Goal: Information Seeking & Learning: Learn about a topic

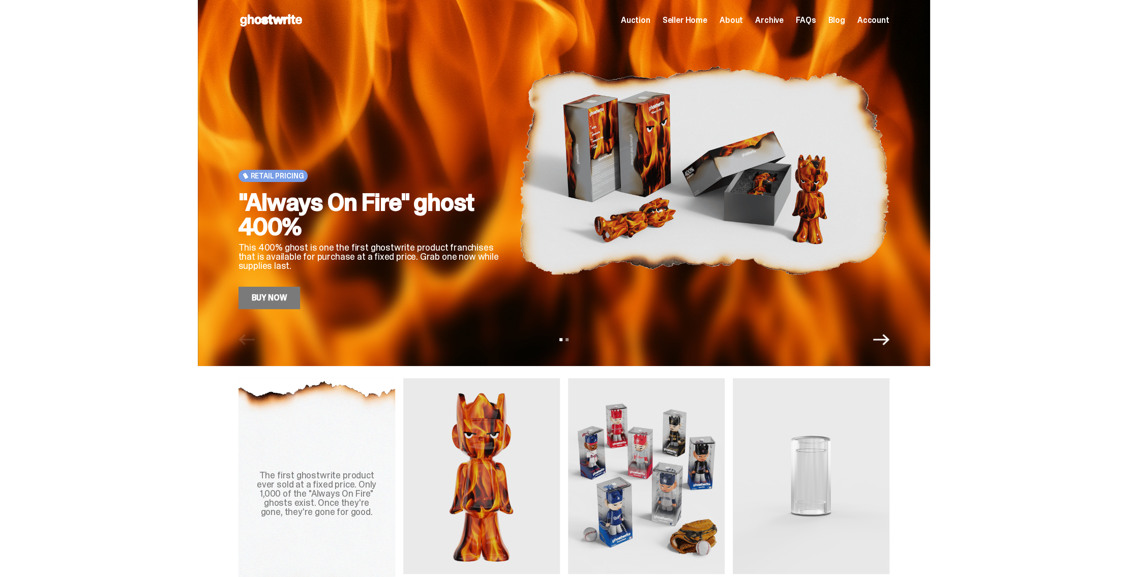
click at [888, 340] on icon "Next" at bounding box center [881, 339] width 16 height 11
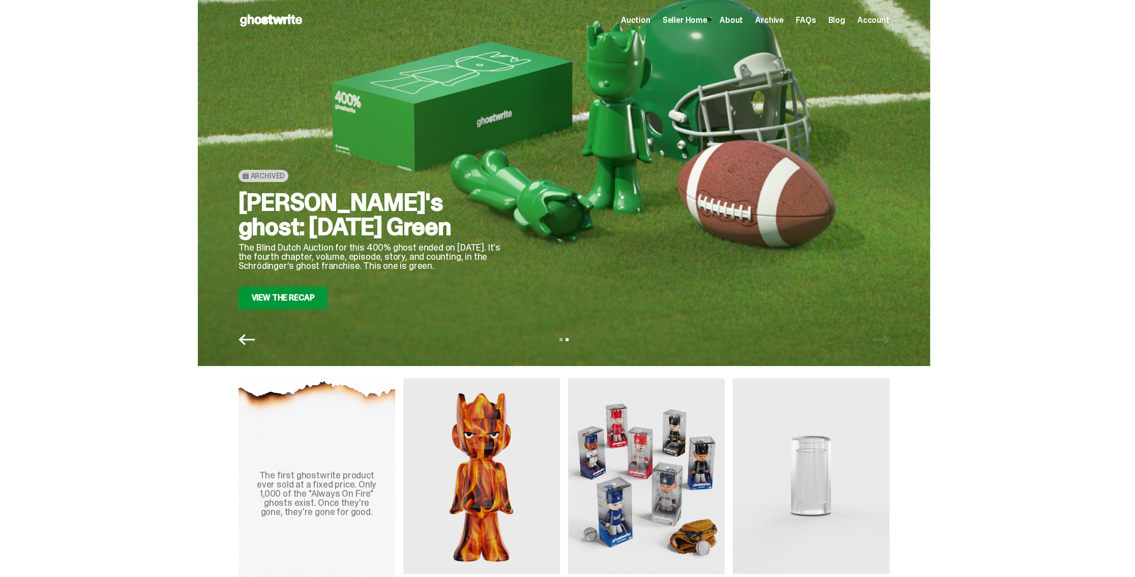
click at [247, 341] on icon "Previous" at bounding box center [246, 339] width 16 height 16
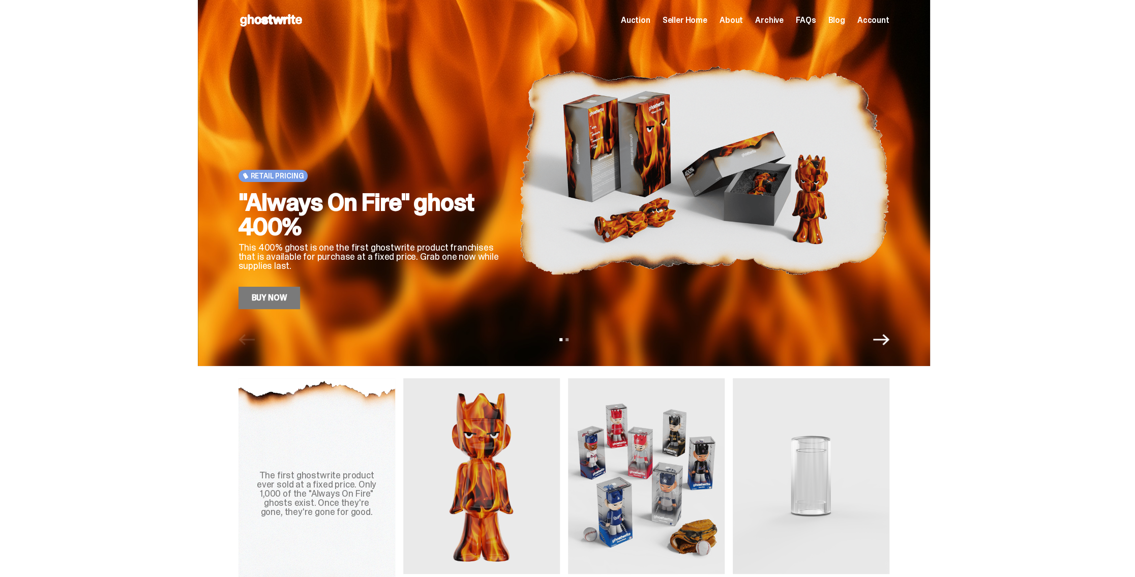
click at [1022, 389] on div "The first ghostwrite product ever sold at a fixed price. Only 1,000 of the "Alw…" at bounding box center [563, 493] width 1127 height 231
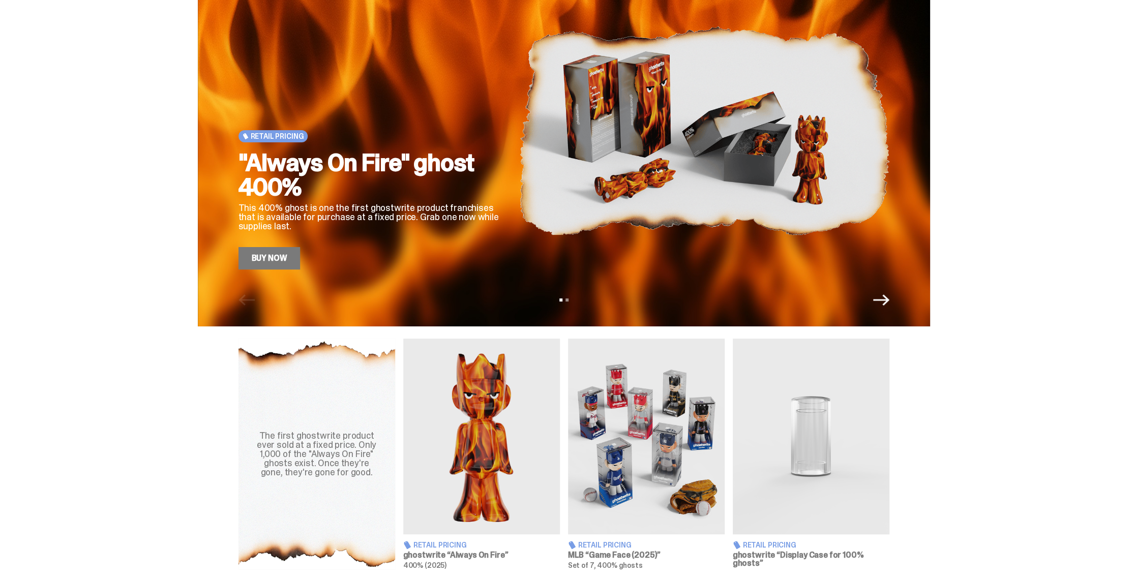
scroll to position [254, 0]
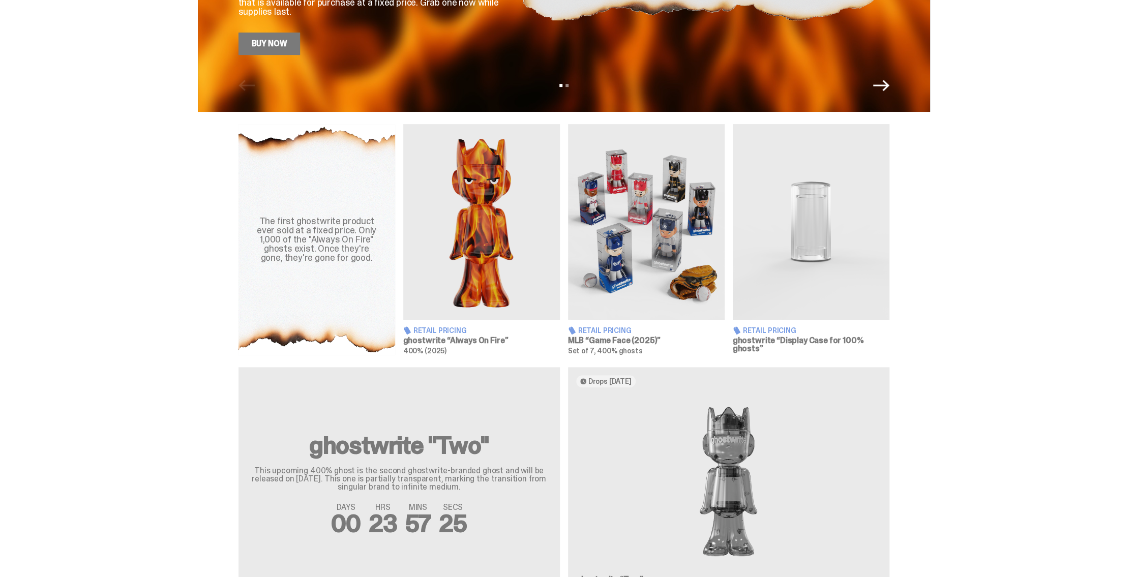
click at [809, 250] on img at bounding box center [810, 222] width 157 height 196
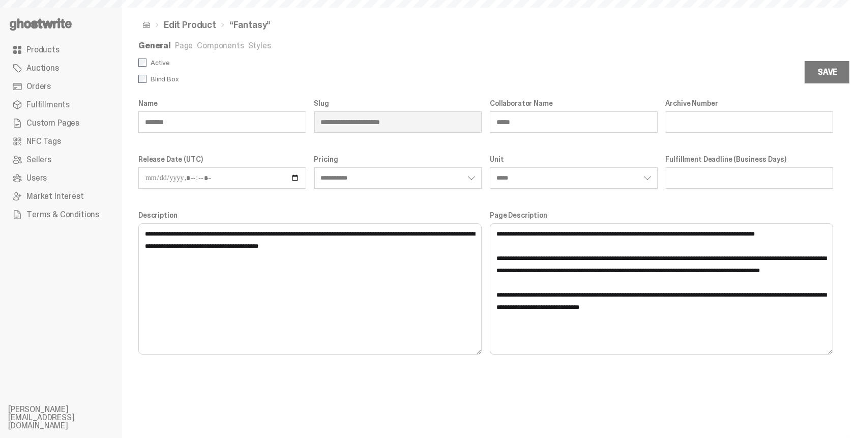
select select "**********"
select select "*****"
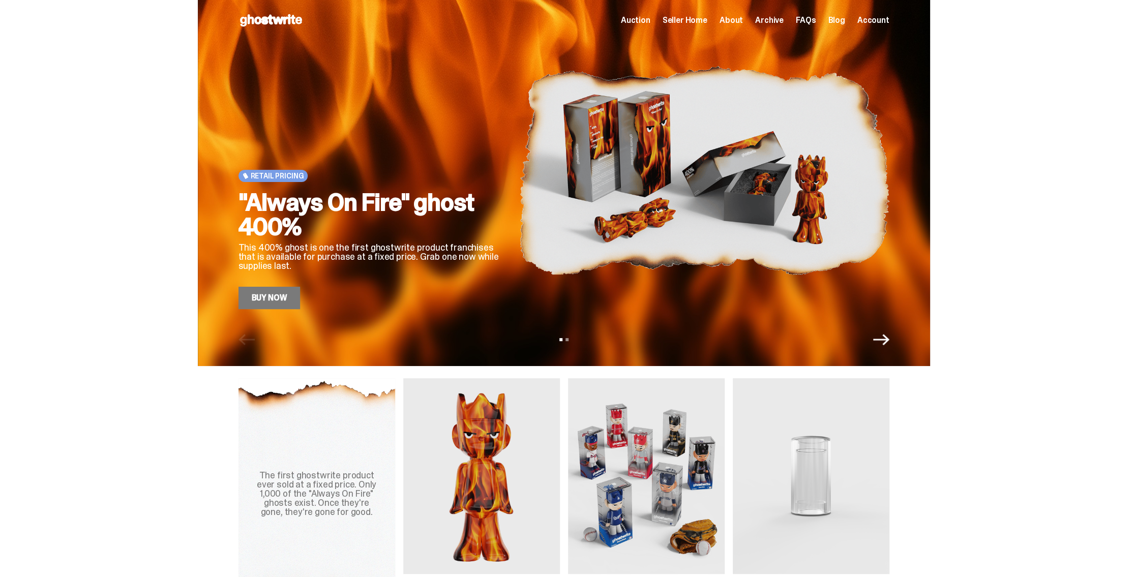
click at [882, 334] on icon "Next" at bounding box center [881, 339] width 16 height 16
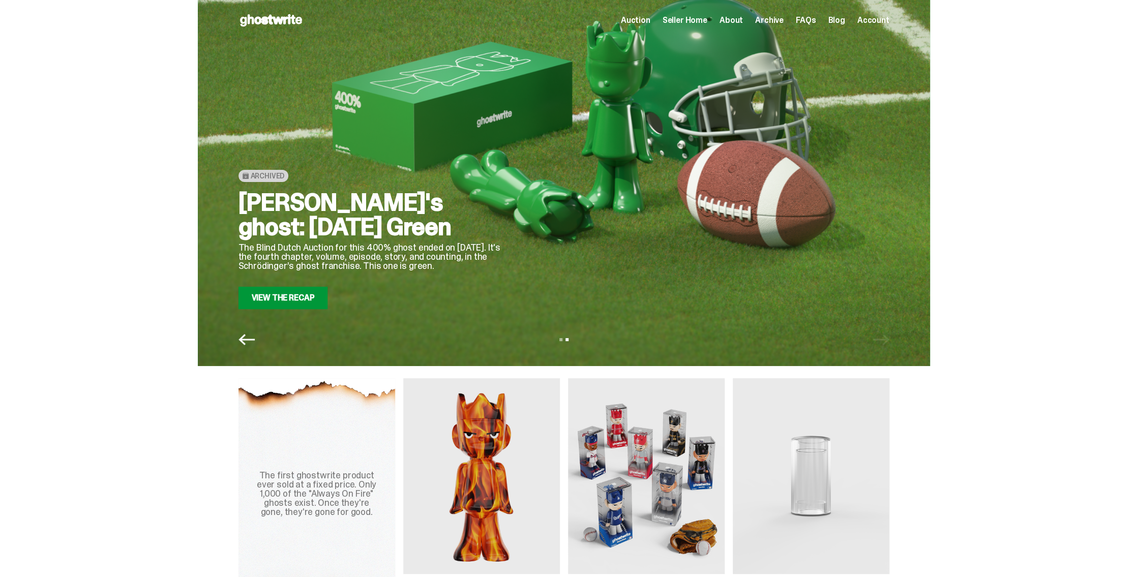
click at [246, 344] on icon "Previous" at bounding box center [246, 339] width 16 height 16
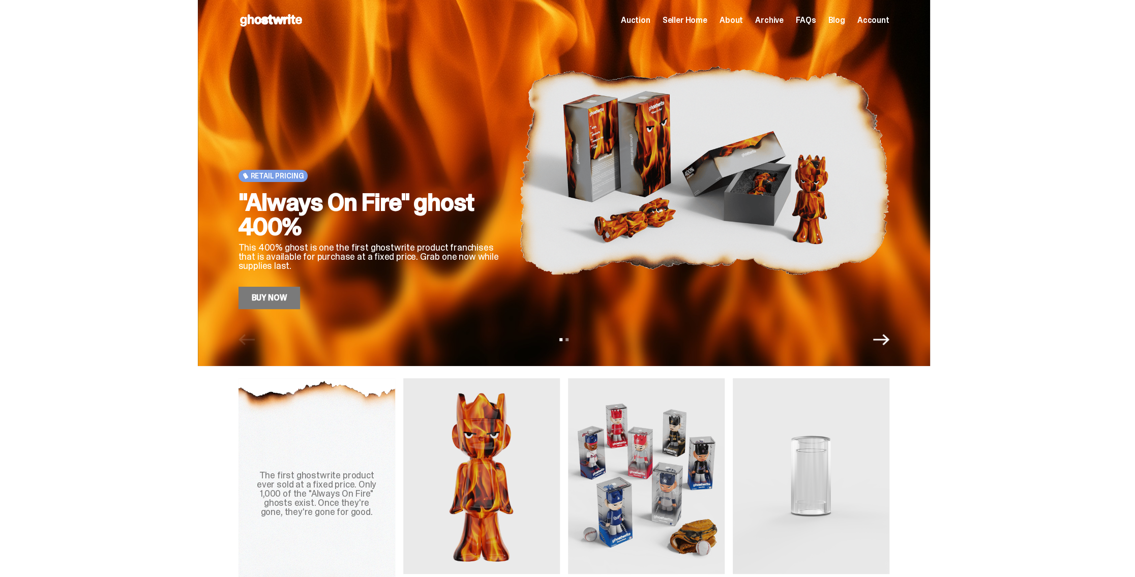
click at [292, 298] on link "Buy Now" at bounding box center [269, 298] width 62 height 22
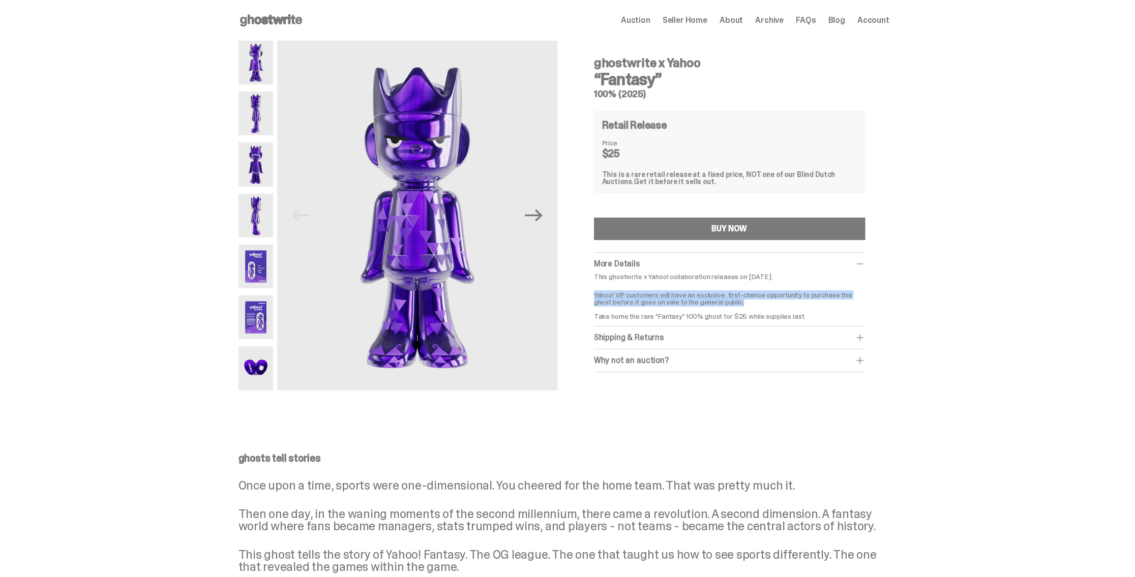
drag, startPoint x: 752, startPoint y: 300, endPoint x: 597, endPoint y: 293, distance: 155.2
click at [597, 293] on p "Yahoo! VIP customers will have an exclusive, first-chance opportunity to purcha…" at bounding box center [729, 302] width 271 height 36
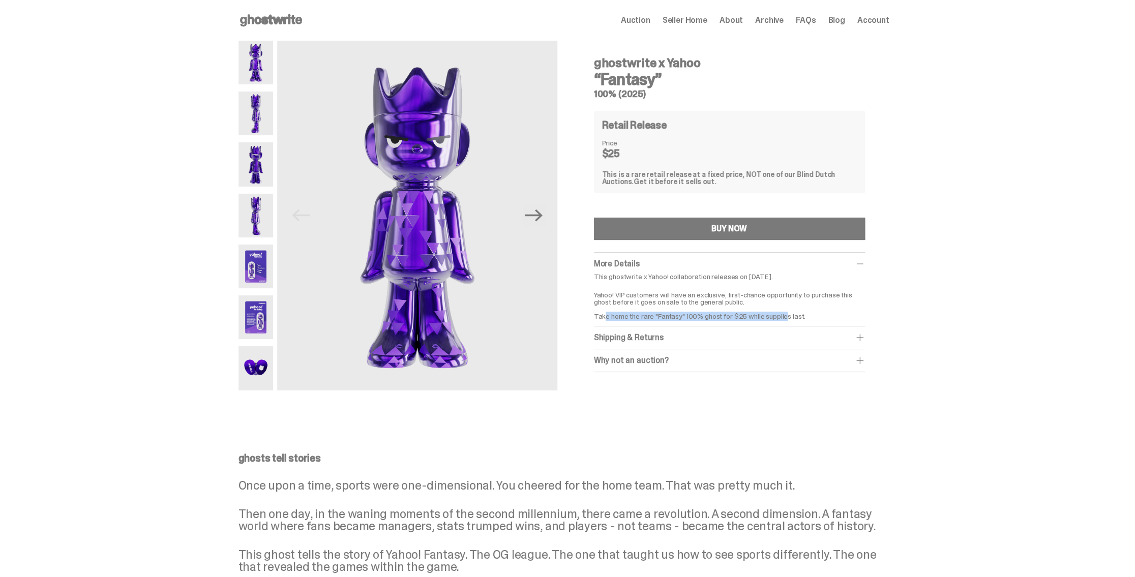
drag, startPoint x: 608, startPoint y: 315, endPoint x: 794, endPoint y: 317, distance: 186.6
click at [789, 318] on p "Yahoo! VIP customers will have an exclusive, first-chance opportunity to purcha…" at bounding box center [729, 302] width 271 height 36
click at [795, 316] on p "Yahoo! VIP customers will have an exclusive, first-chance opportunity to purcha…" at bounding box center [729, 302] width 271 height 36
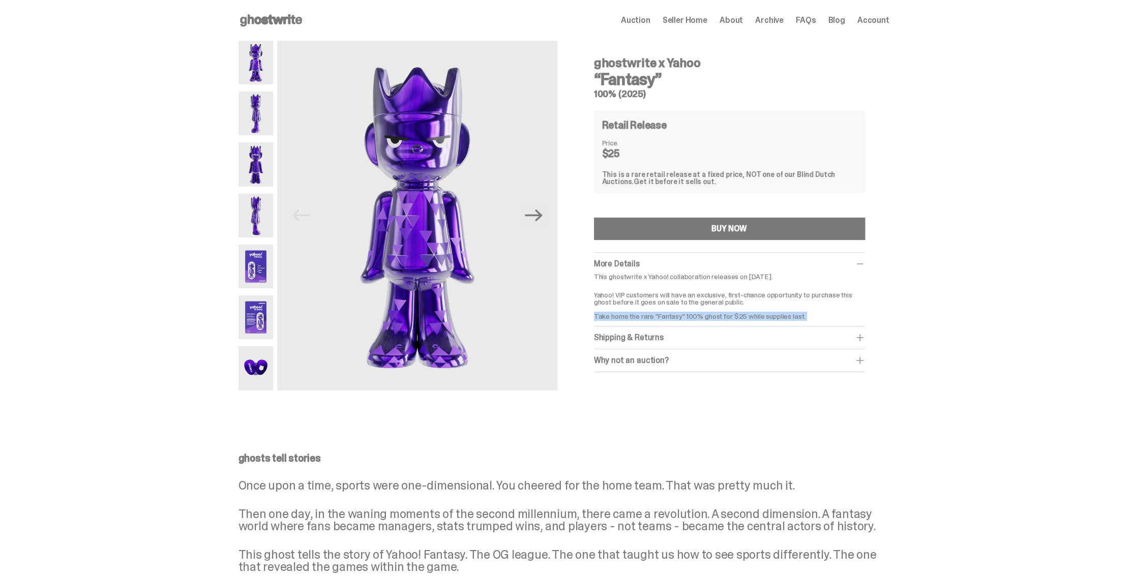
click at [780, 316] on p "Yahoo! VIP customers will have an exclusive, first-chance opportunity to purcha…" at bounding box center [729, 302] width 271 height 36
click at [763, 278] on p "This ghostwrite x Yahoo! collaboration releases on September 1, 2025." at bounding box center [729, 276] width 271 height 7
click at [744, 276] on p "This ghostwrite x Yahoo! collaboration releases on [DATE]." at bounding box center [729, 276] width 271 height 7
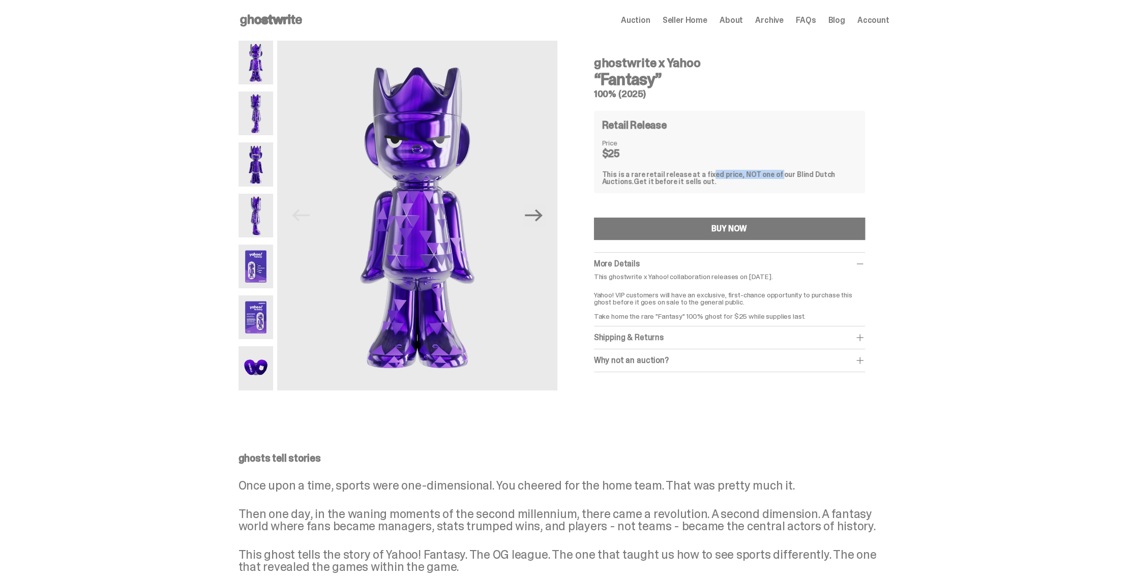
drag, startPoint x: 703, startPoint y: 175, endPoint x: 771, endPoint y: 176, distance: 67.6
click at [769, 177] on div "This is a rare retail release at a fixed price, NOT one of our Blind Dutch Auct…" at bounding box center [729, 178] width 255 height 14
click at [779, 175] on div "This is a rare retail release at a fixed price, NOT one of our Blind Dutch Auct…" at bounding box center [729, 178] width 255 height 14
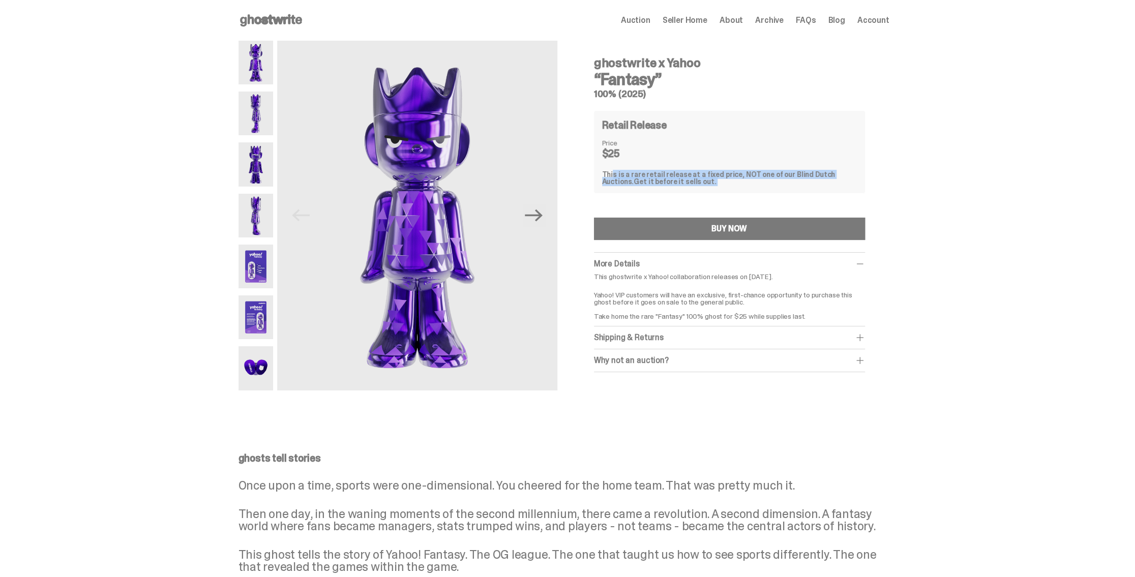
click at [793, 175] on div "This is a rare retail release at a fixed price, NOT one of our Blind Dutch Auct…" at bounding box center [729, 178] width 255 height 14
click at [784, 173] on div "This is a rare retail release at a fixed price, NOT one of our Blind Dutch Auct…" at bounding box center [729, 178] width 255 height 14
click at [536, 219] on icon "Next" at bounding box center [534, 215] width 18 height 18
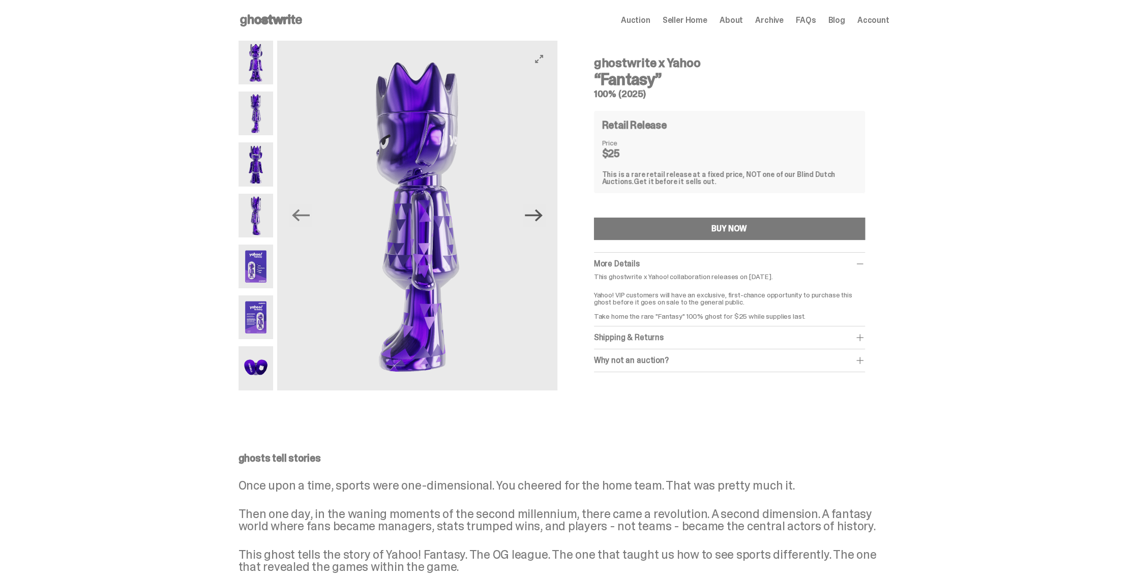
click at [536, 219] on icon "Next" at bounding box center [534, 215] width 18 height 18
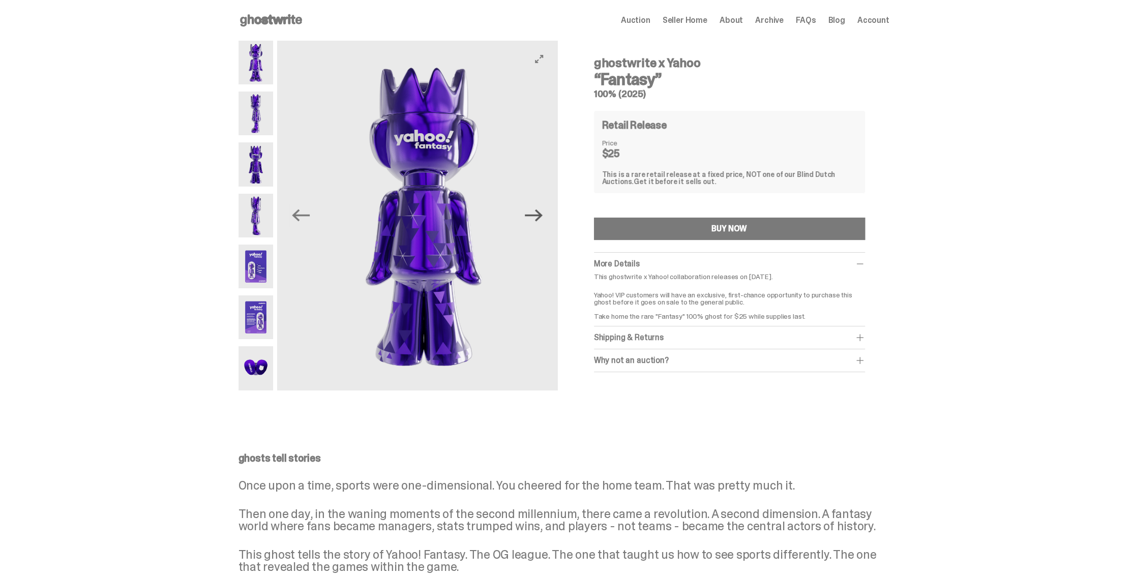
click at [536, 219] on icon "Next" at bounding box center [534, 215] width 18 height 18
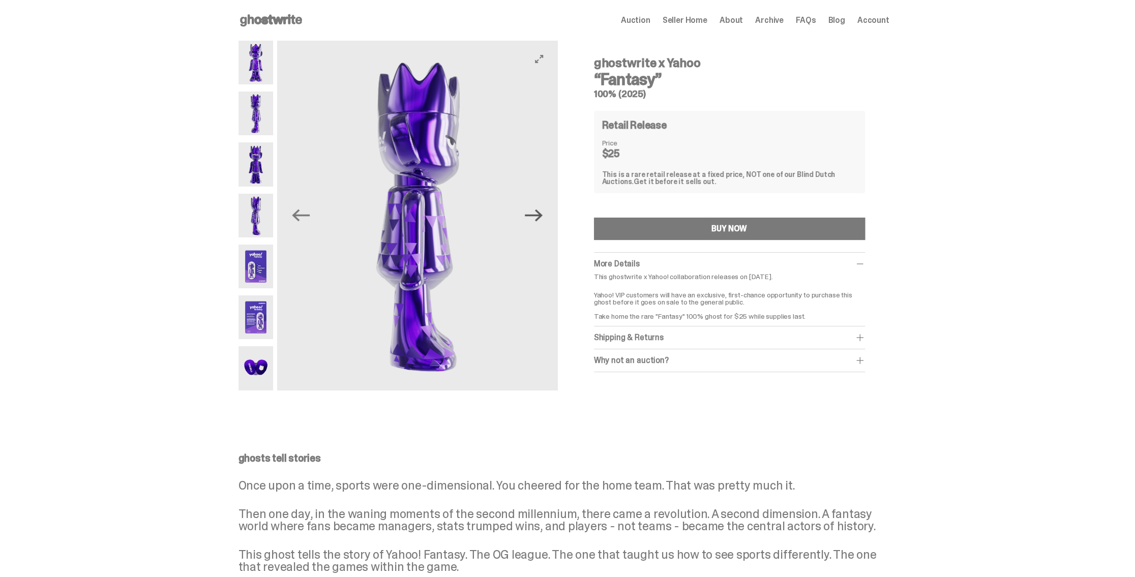
click at [536, 219] on icon "Next" at bounding box center [534, 215] width 18 height 18
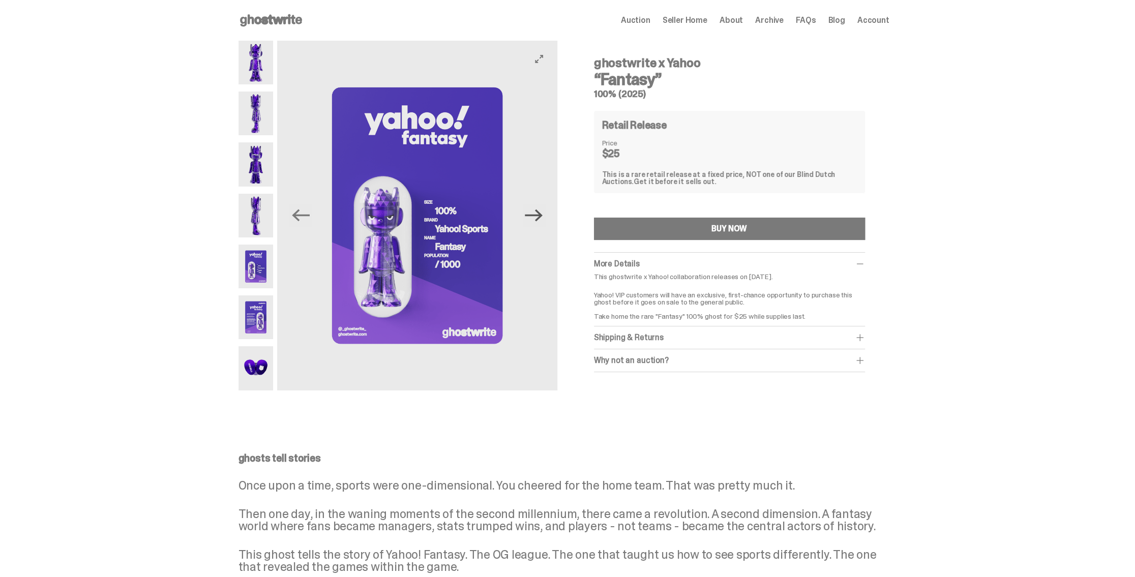
click at [536, 219] on icon "Next" at bounding box center [534, 215] width 18 height 18
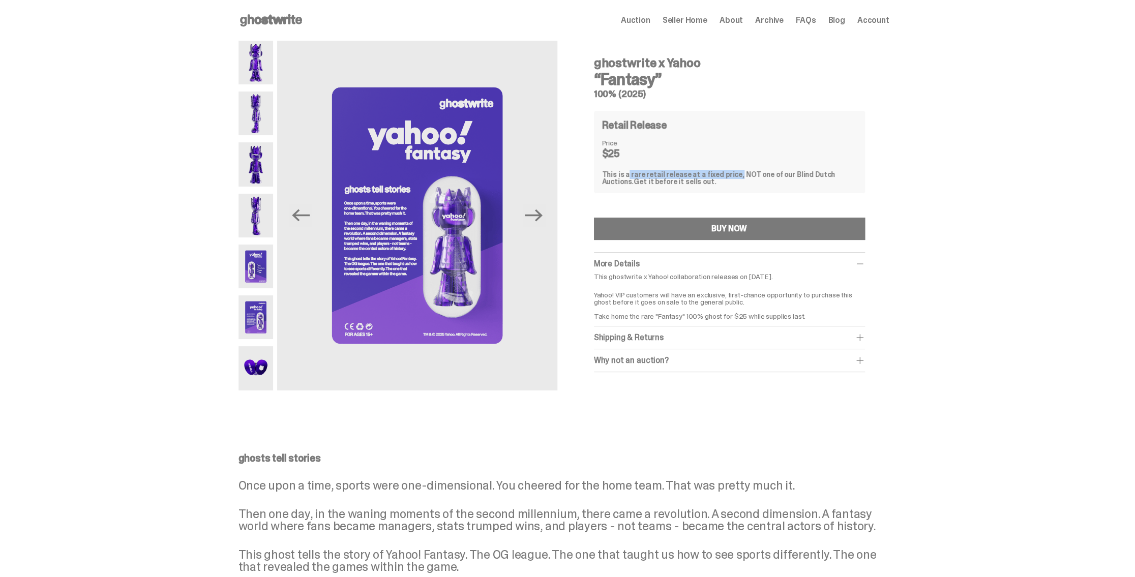
drag, startPoint x: 653, startPoint y: 174, endPoint x: 729, endPoint y: 175, distance: 75.7
click at [729, 175] on div "This is a rare retail release at a fixed price, NOT one of our Blind Dutch Auct…" at bounding box center [729, 178] width 255 height 14
click at [730, 174] on div "This is a rare retail release at a fixed price, NOT one of our Blind Dutch Auct…" at bounding box center [729, 178] width 255 height 14
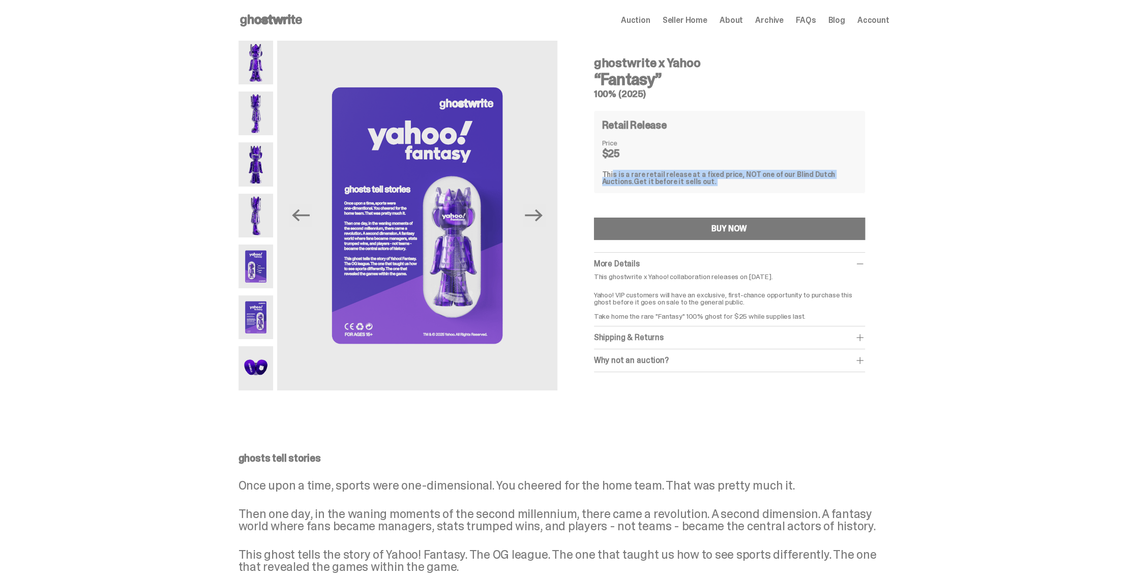
click at [753, 176] on div "This is a rare retail release at a fixed price, NOT one of our Blind Dutch Auct…" at bounding box center [729, 178] width 255 height 14
click at [763, 176] on div "This is a rare retail release at a fixed price, NOT one of our Blind Dutch Auct…" at bounding box center [729, 178] width 255 height 14
drag, startPoint x: 604, startPoint y: 174, endPoint x: 670, endPoint y: 180, distance: 66.4
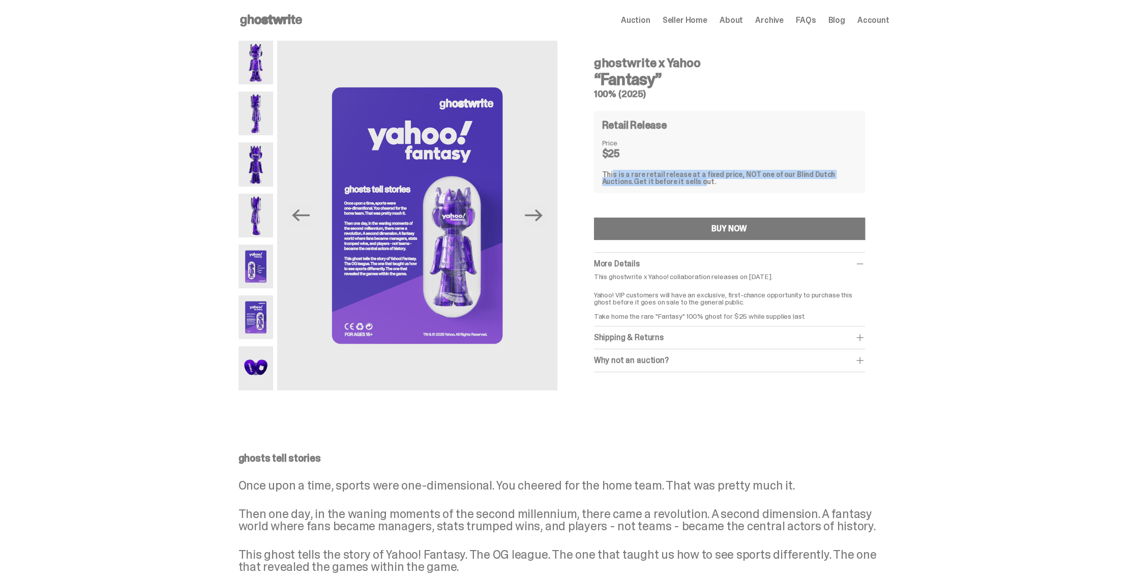
click at [670, 181] on div "Retail Release Price $25 This is a rare retail release at a fixed price, NOT on…" at bounding box center [729, 152] width 271 height 82
click at [670, 180] on span "Get it before it sells out." at bounding box center [674, 181] width 82 height 9
drag, startPoint x: 689, startPoint y: 180, endPoint x: 606, endPoint y: 172, distance: 83.3
click at [606, 172] on div "This is a rare retail release at a fixed price, NOT one of our Blind Dutch Auct…" at bounding box center [729, 178] width 255 height 14
click at [624, 174] on div "This is a rare retail release at a fixed price, NOT one of our Blind Dutch Auct…" at bounding box center [729, 178] width 255 height 14
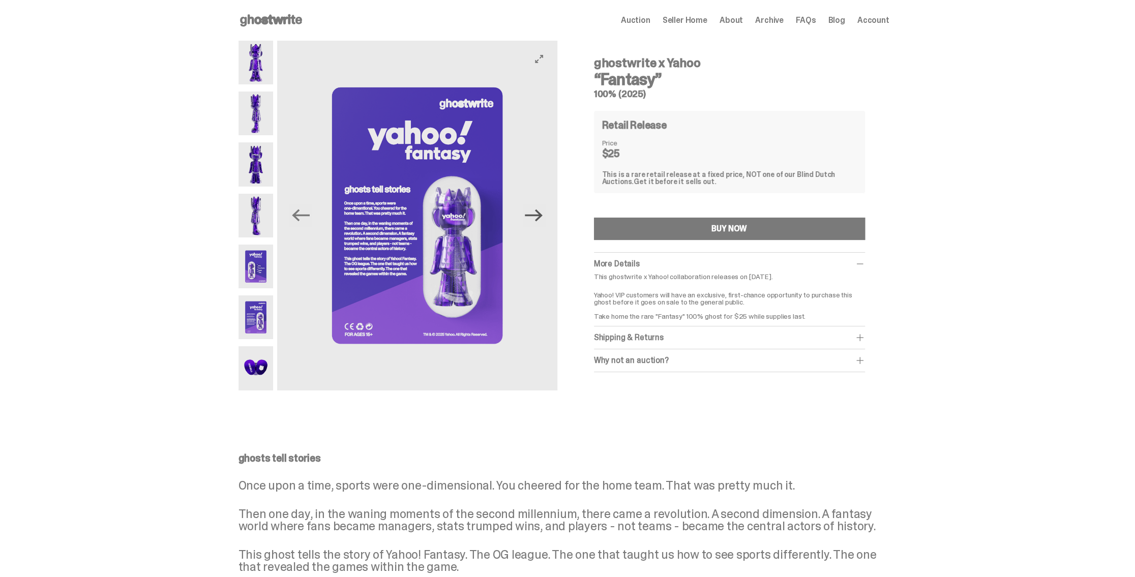
click at [542, 217] on icon "Next" at bounding box center [534, 215] width 18 height 12
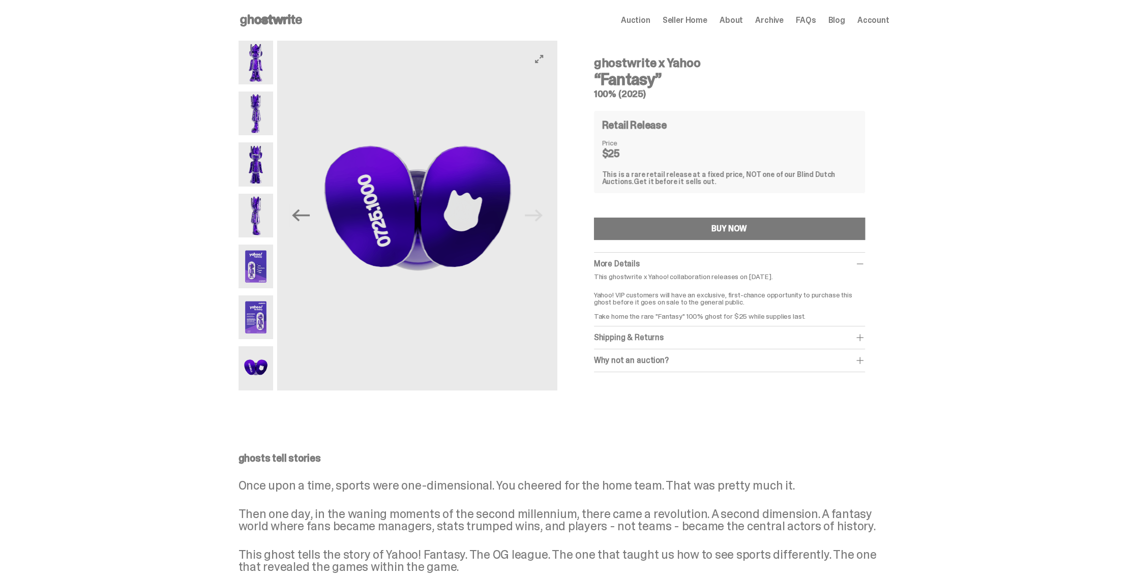
click at [543, 217] on img at bounding box center [418, 216] width 280 height 350
click at [543, 217] on img at bounding box center [417, 216] width 280 height 350
click at [539, 216] on img at bounding box center [417, 216] width 280 height 350
click at [310, 220] on icon "Previous" at bounding box center [301, 215] width 18 height 18
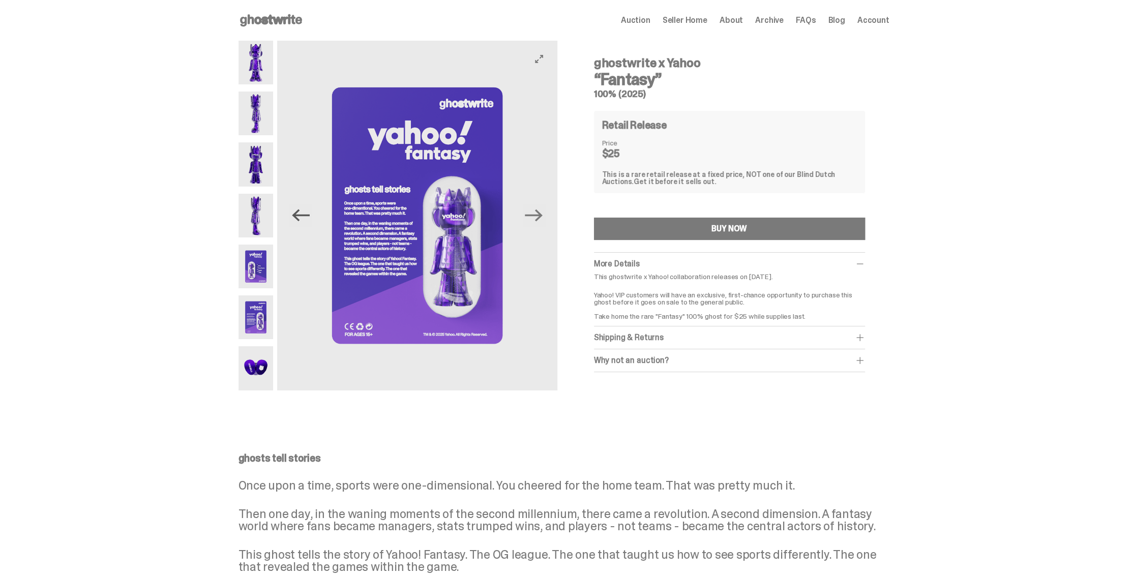
click at [306, 216] on icon "Previous" at bounding box center [301, 215] width 18 height 12
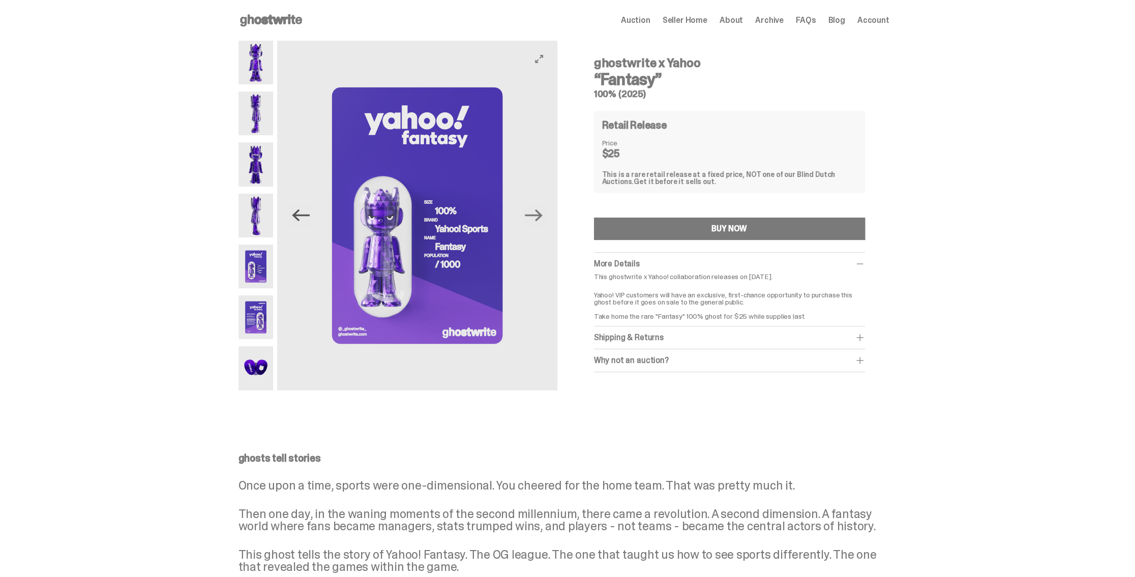
click at [306, 216] on icon "Previous" at bounding box center [301, 215] width 18 height 12
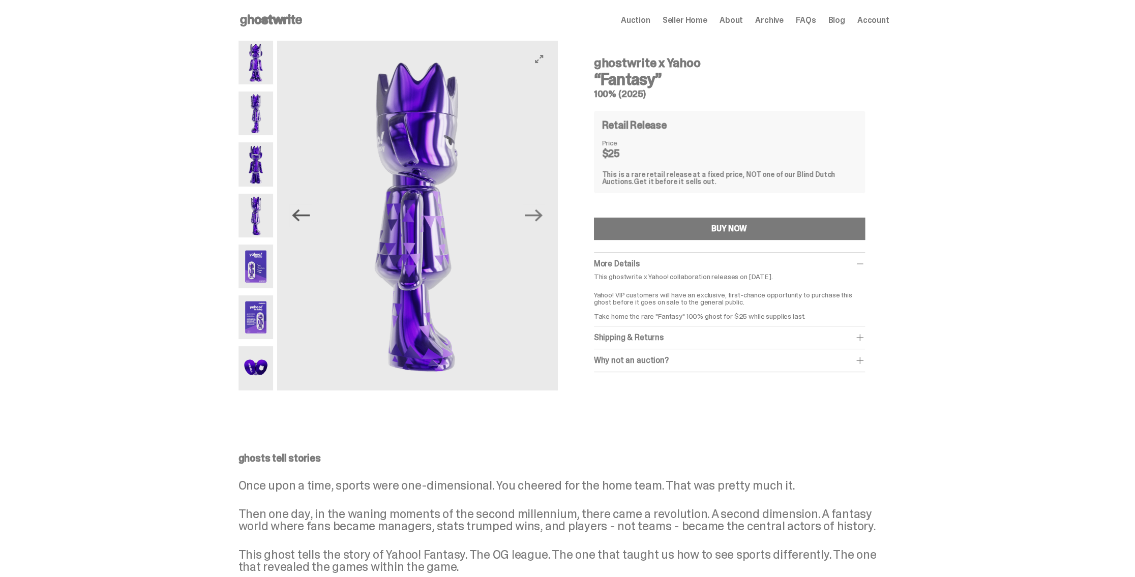
click at [306, 216] on icon "Previous" at bounding box center [301, 215] width 18 height 12
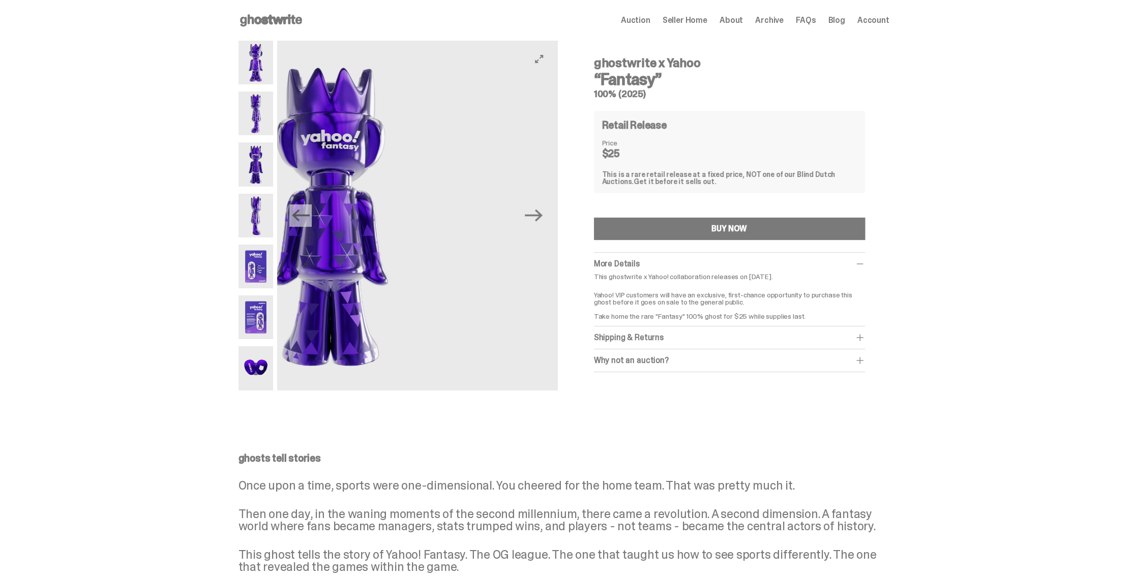
click at [306, 216] on icon "Previous" at bounding box center [301, 215] width 18 height 12
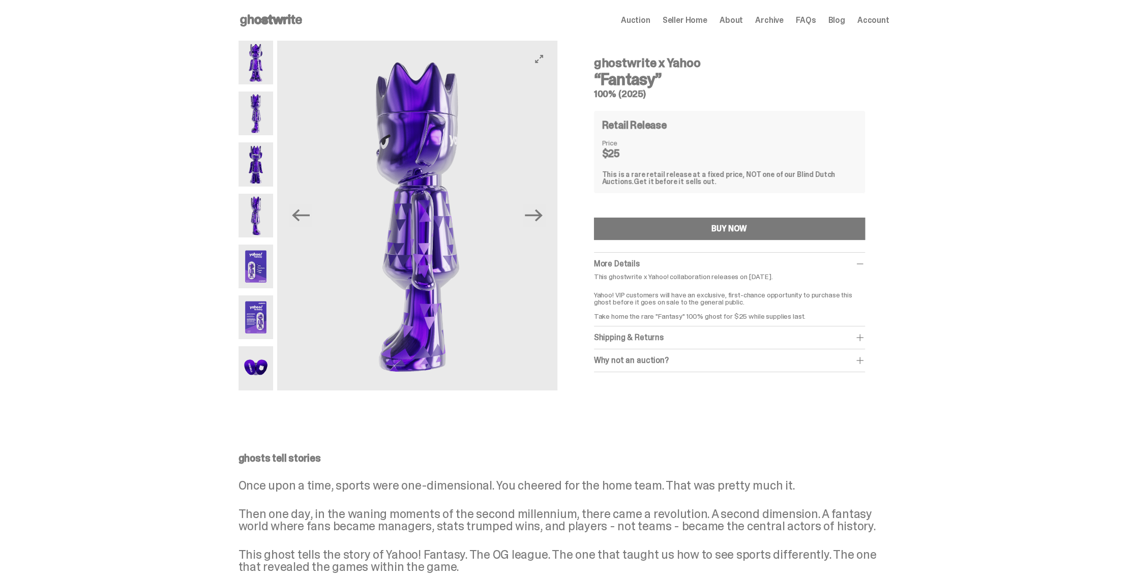
click at [545, 213] on button "Next" at bounding box center [534, 215] width 22 height 22
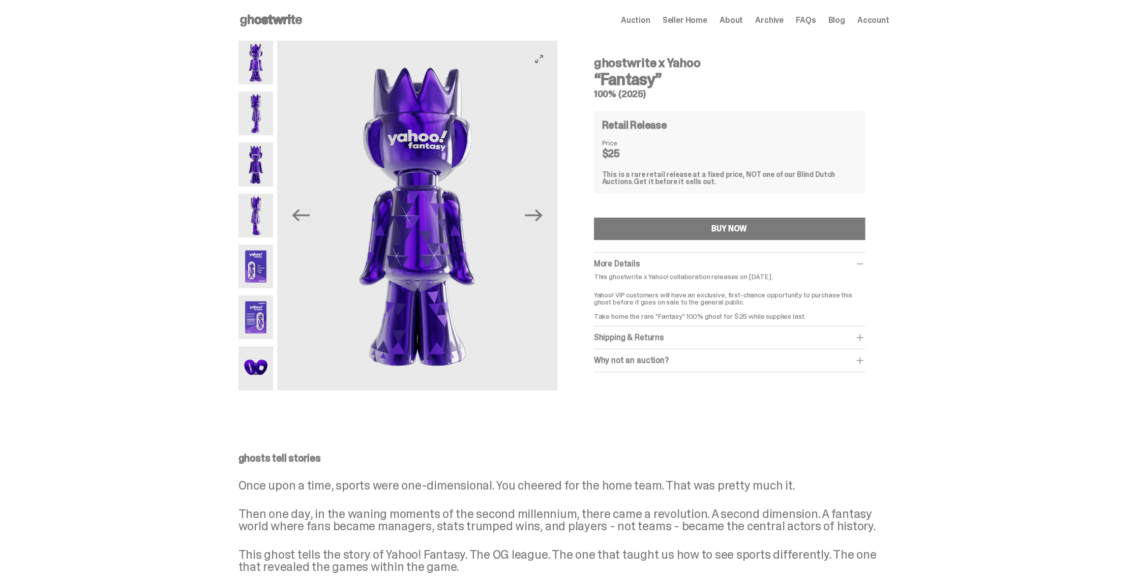
click at [545, 213] on button "Next" at bounding box center [534, 215] width 22 height 22
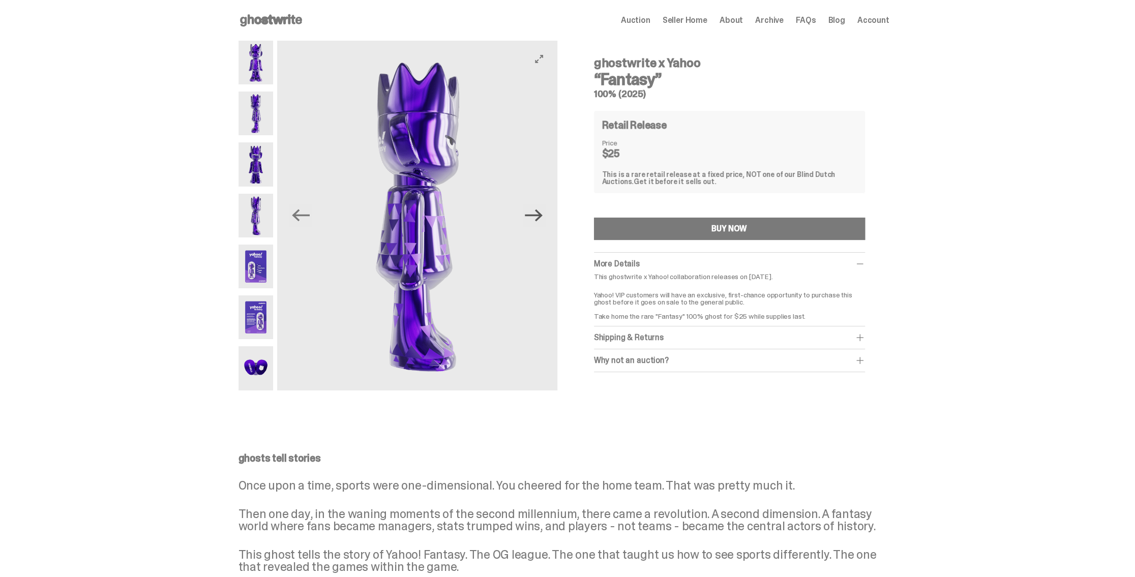
click at [542, 213] on icon "Next" at bounding box center [534, 215] width 18 height 18
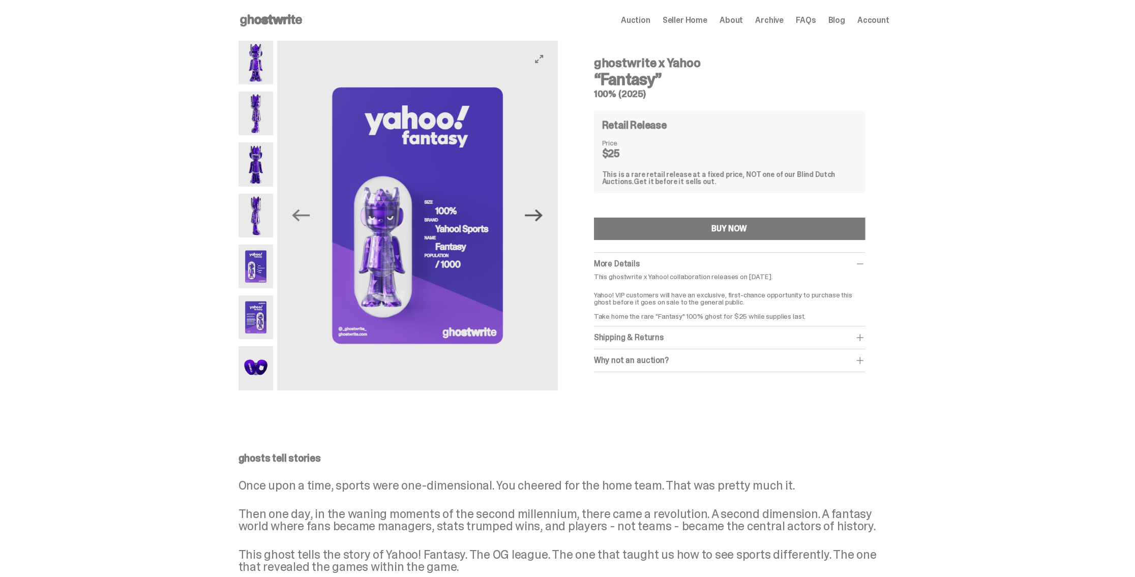
click at [542, 212] on icon "Next" at bounding box center [534, 215] width 18 height 18
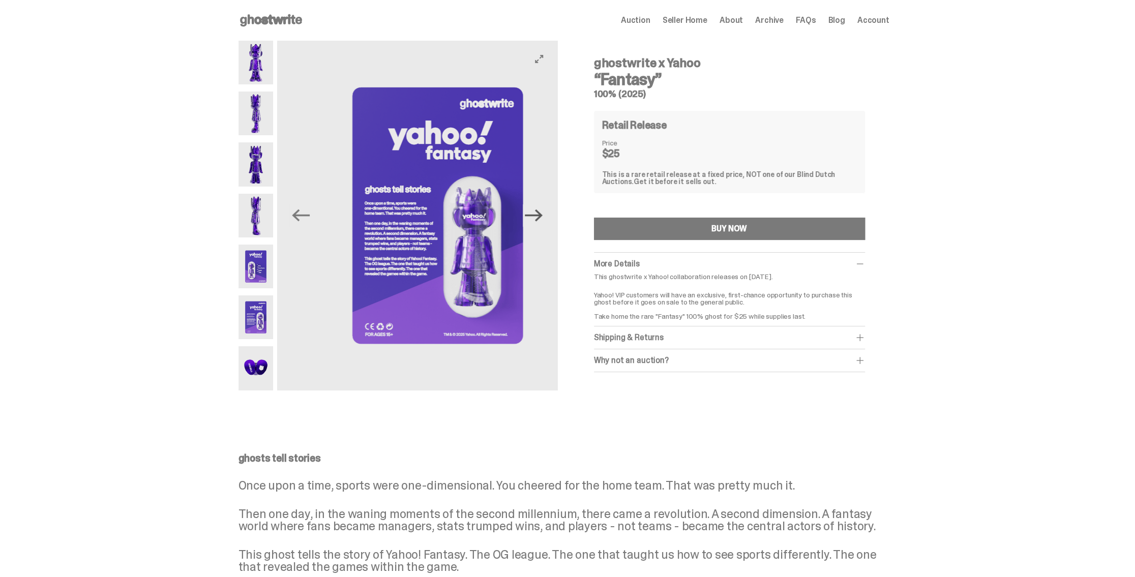
click at [542, 212] on icon "Next" at bounding box center [534, 215] width 18 height 18
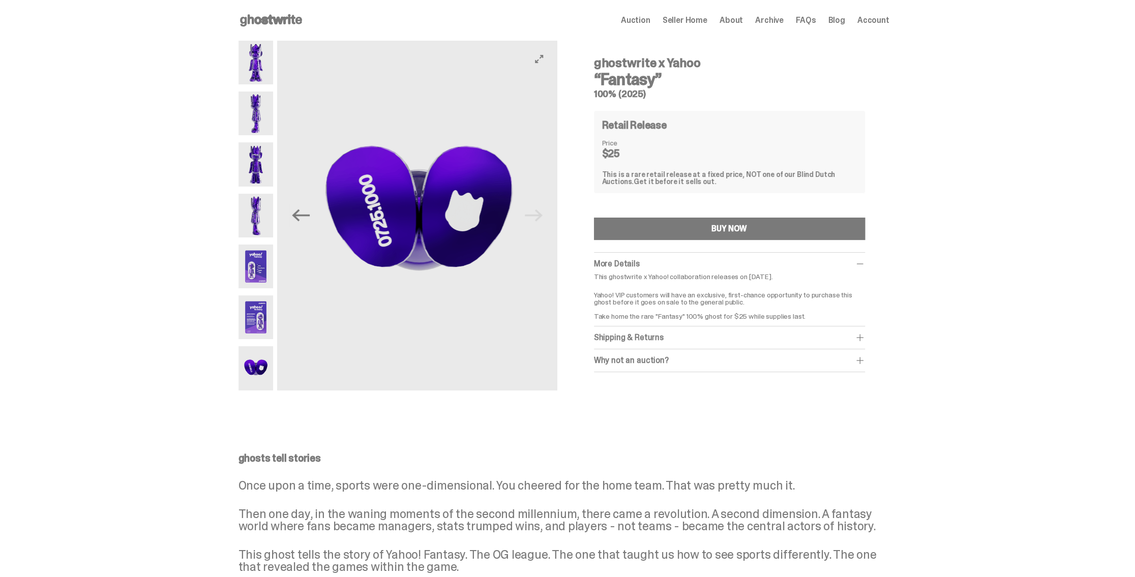
click at [543, 212] on img at bounding box center [419, 216] width 280 height 350
click at [312, 219] on button "Previous" at bounding box center [300, 215] width 22 height 22
click at [310, 218] on icon "Previous" at bounding box center [301, 215] width 18 height 18
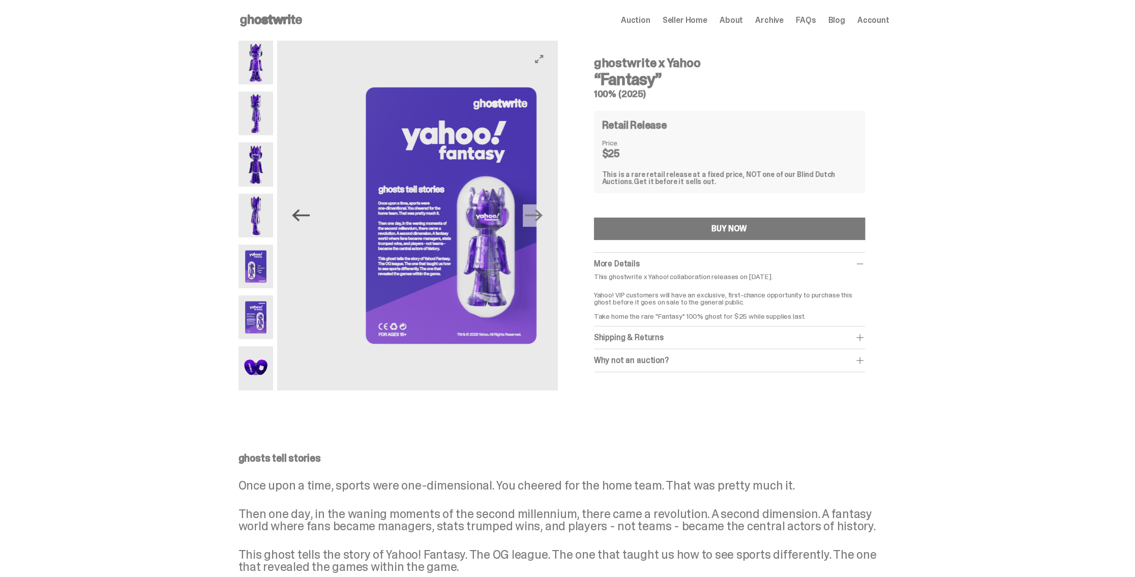
click at [310, 218] on icon "Previous" at bounding box center [301, 215] width 18 height 18
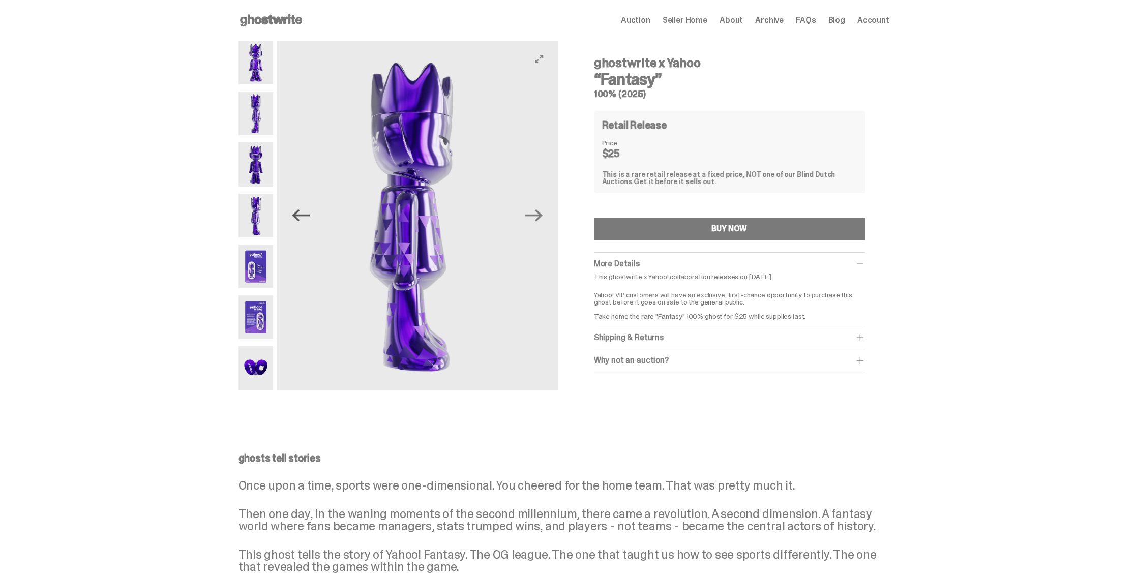
click at [309, 220] on icon "Previous" at bounding box center [301, 215] width 18 height 18
click at [310, 220] on icon "Previous" at bounding box center [301, 215] width 18 height 18
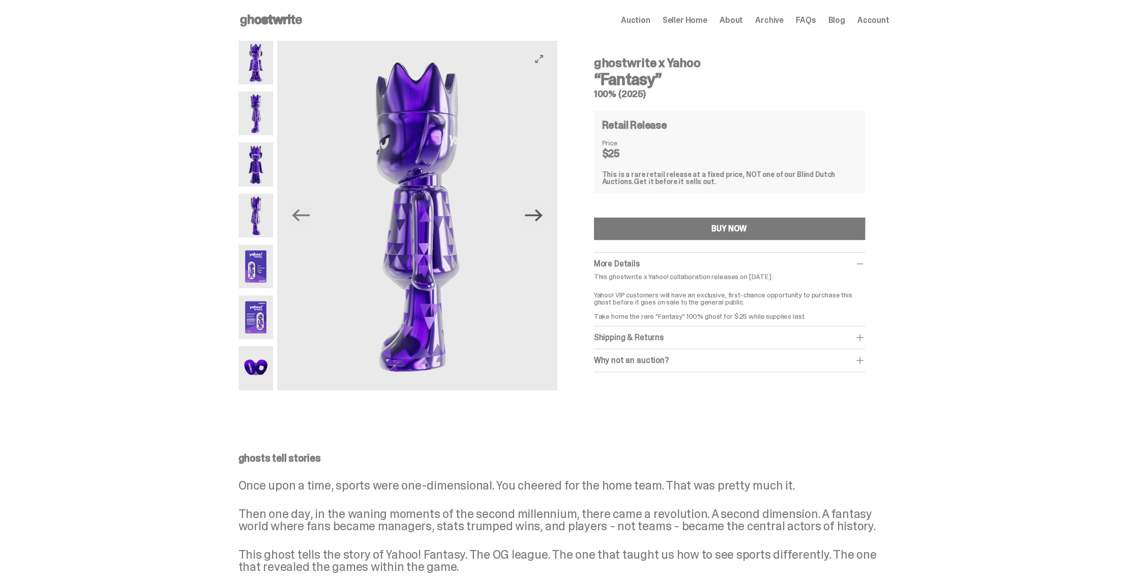
click at [539, 214] on icon "Next" at bounding box center [534, 215] width 18 height 18
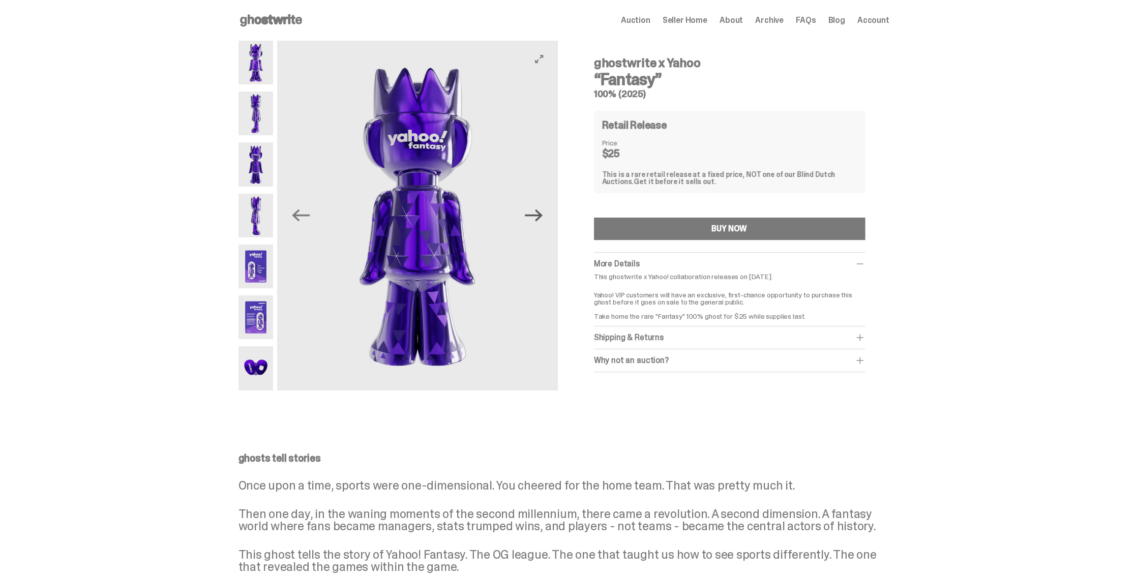
click at [539, 214] on icon "Next" at bounding box center [534, 215] width 18 height 18
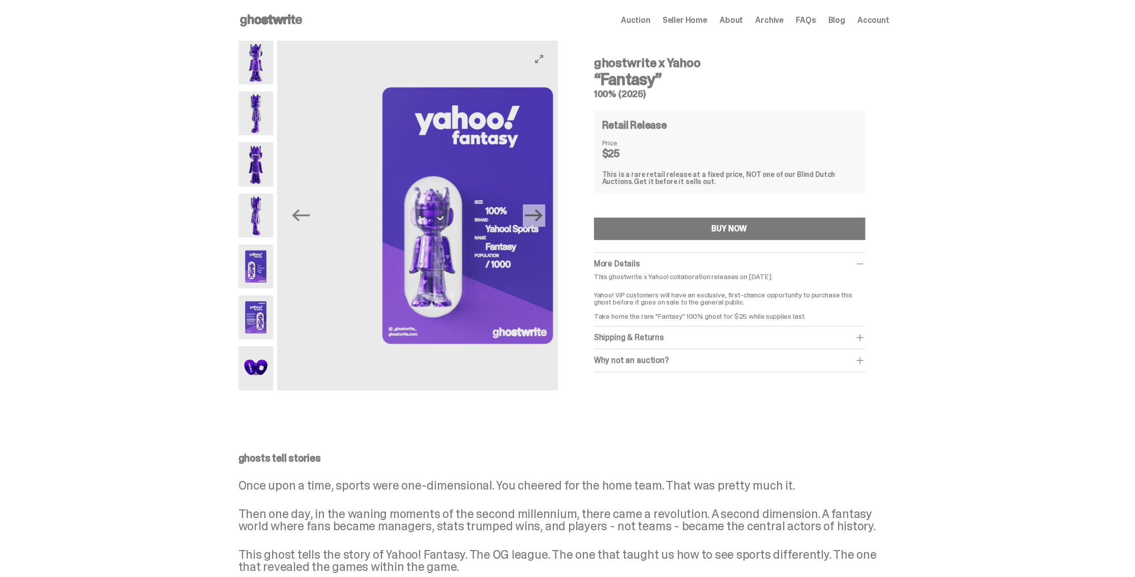
click at [539, 214] on icon "Next" at bounding box center [534, 215] width 18 height 18
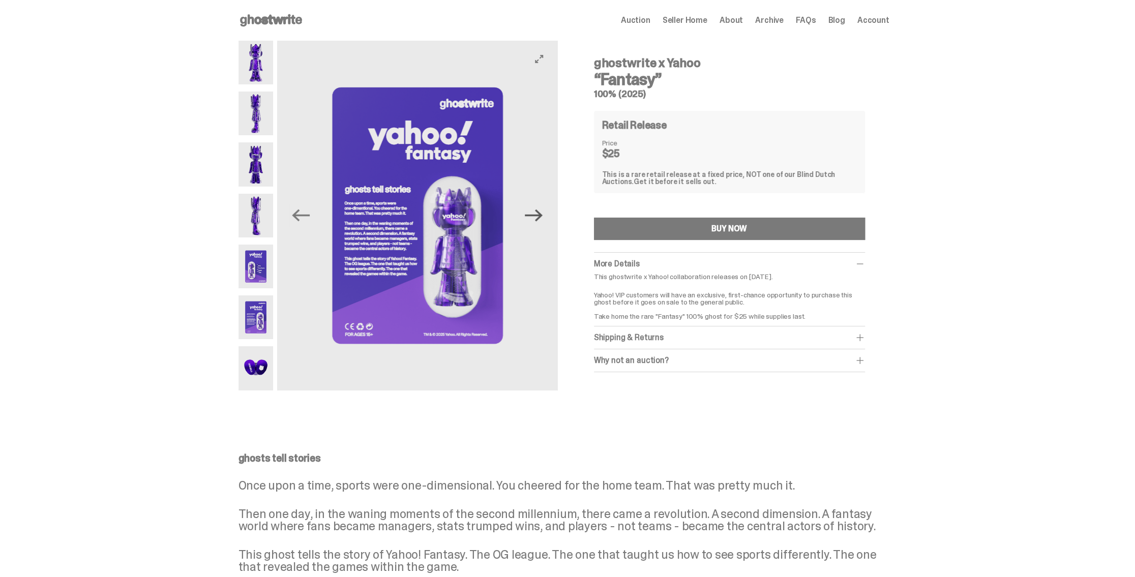
click at [539, 214] on icon "Next" at bounding box center [534, 215] width 18 height 18
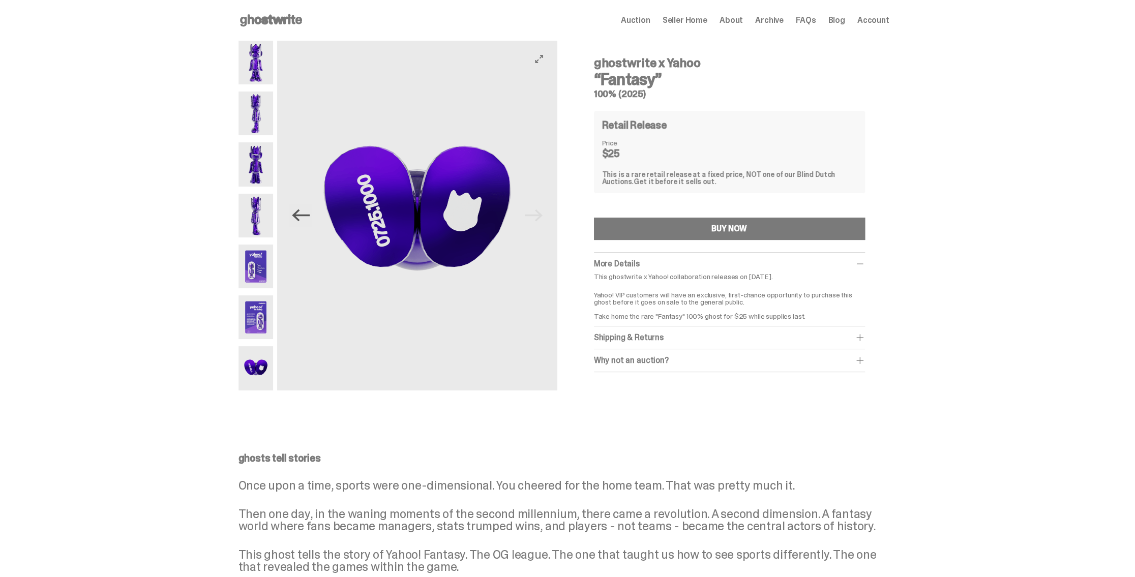
click at [309, 224] on icon "Previous" at bounding box center [301, 215] width 18 height 18
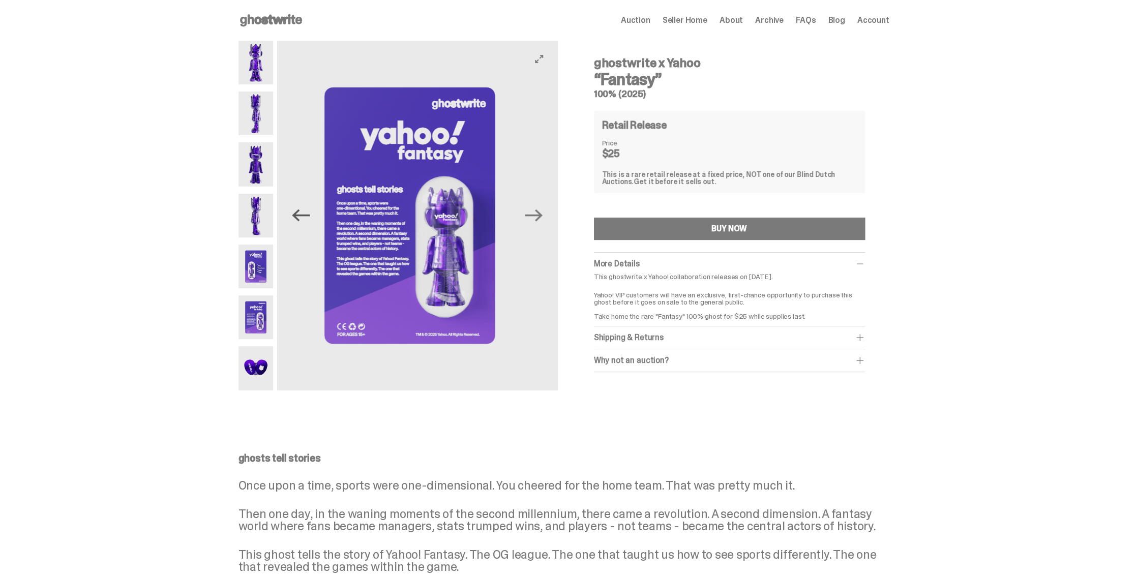
click at [310, 224] on icon "Previous" at bounding box center [301, 215] width 18 height 18
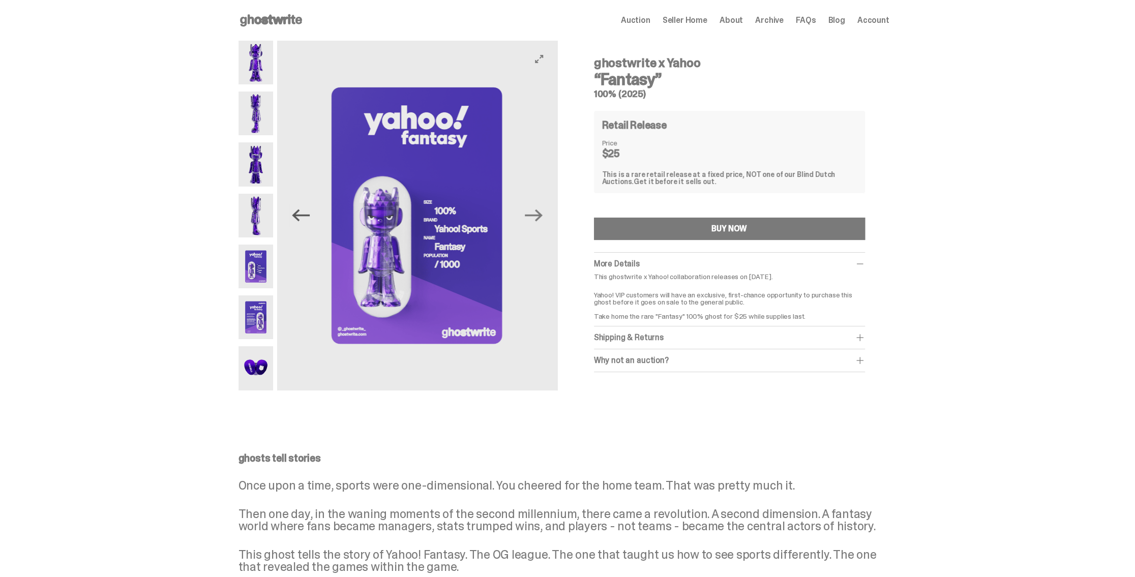
click at [310, 224] on icon "Previous" at bounding box center [301, 215] width 18 height 18
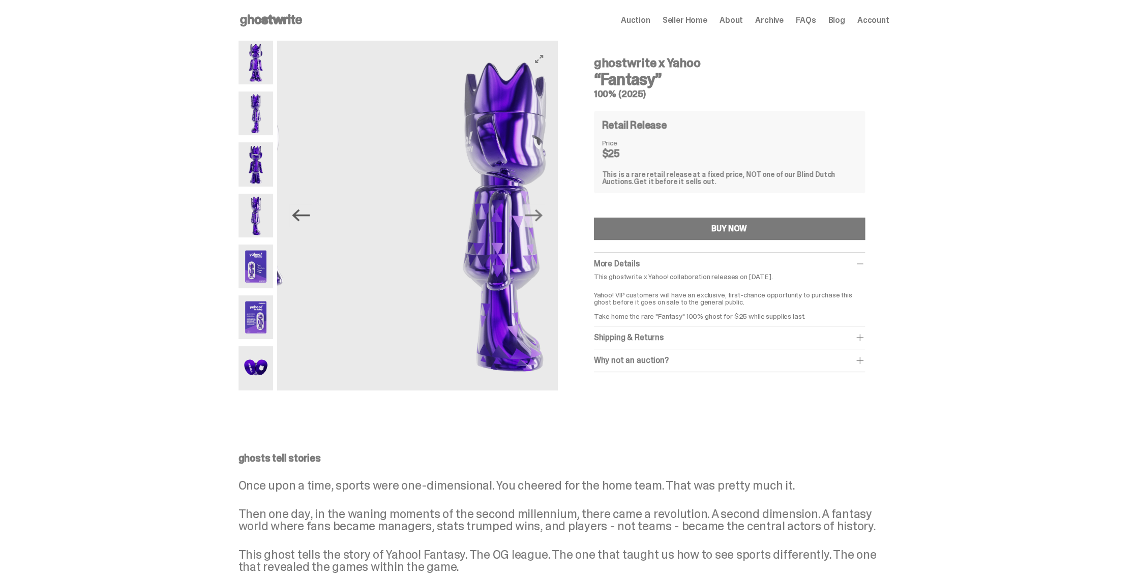
click at [310, 224] on icon "Previous" at bounding box center [301, 215] width 18 height 18
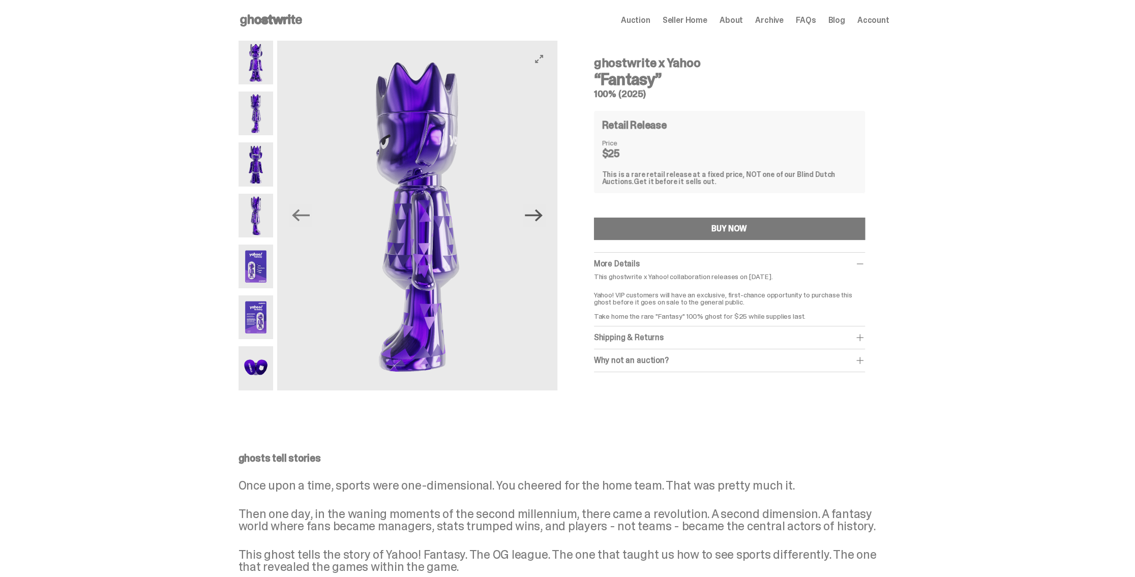
click at [542, 215] on icon "Next" at bounding box center [534, 215] width 18 height 18
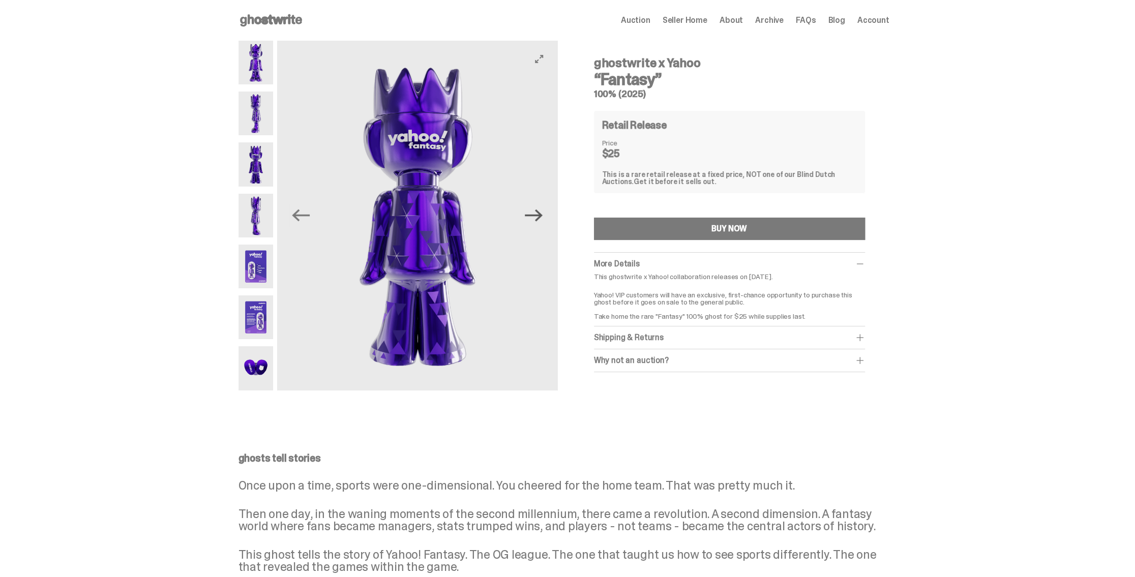
click at [542, 215] on icon "Next" at bounding box center [534, 215] width 18 height 18
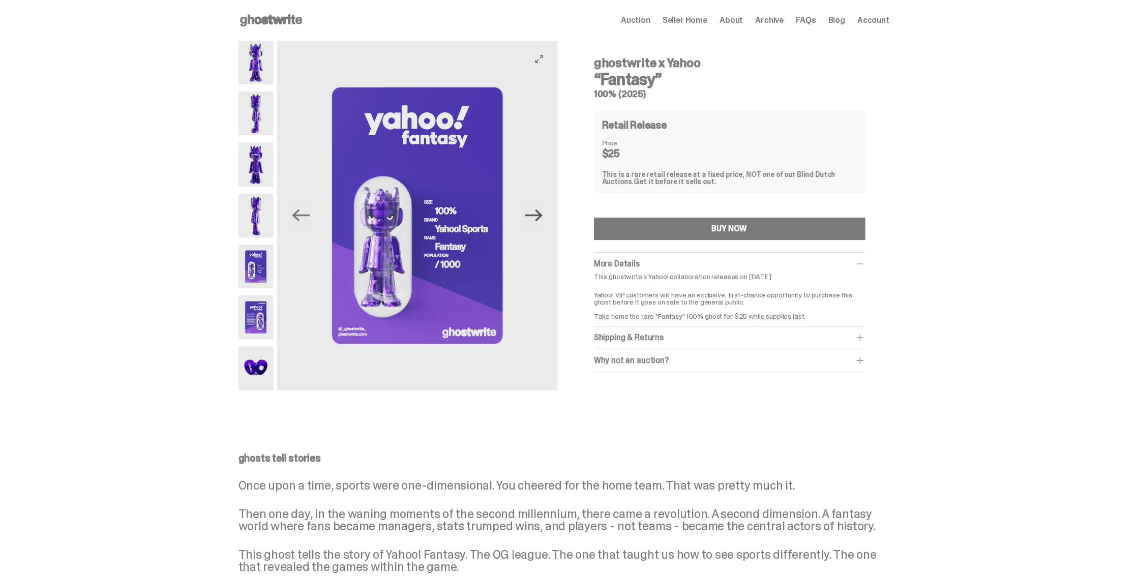
click at [542, 215] on icon "Next" at bounding box center [534, 215] width 18 height 18
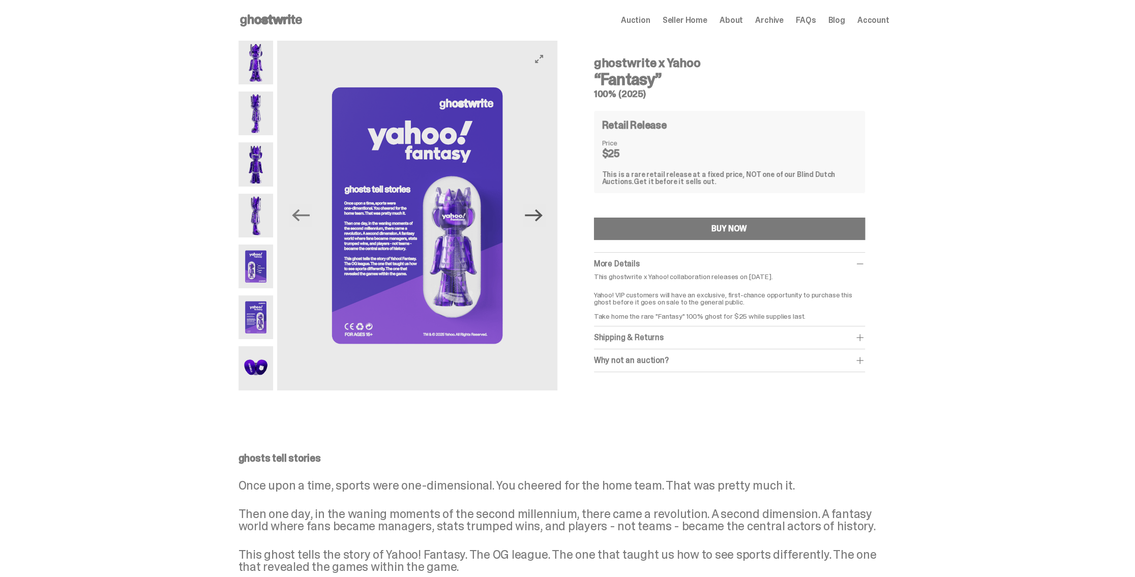
click at [542, 215] on icon "Next" at bounding box center [534, 215] width 18 height 18
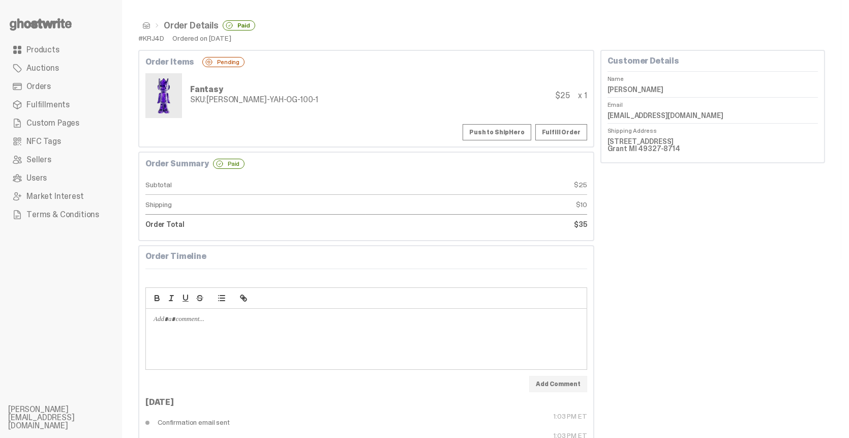
click at [243, 99] on div "SKU: [PERSON_NAME]-YAH-OG-100-1" at bounding box center [254, 100] width 128 height 8
drag, startPoint x: 209, startPoint y: 100, endPoint x: 282, endPoint y: 101, distance: 73.2
click at [282, 101] on div "SKU: [PERSON_NAME]-YAH-OG-100-1" at bounding box center [254, 100] width 128 height 8
click at [266, 100] on div "SKU: [PERSON_NAME]-YAH-OG-100-1" at bounding box center [254, 100] width 128 height 8
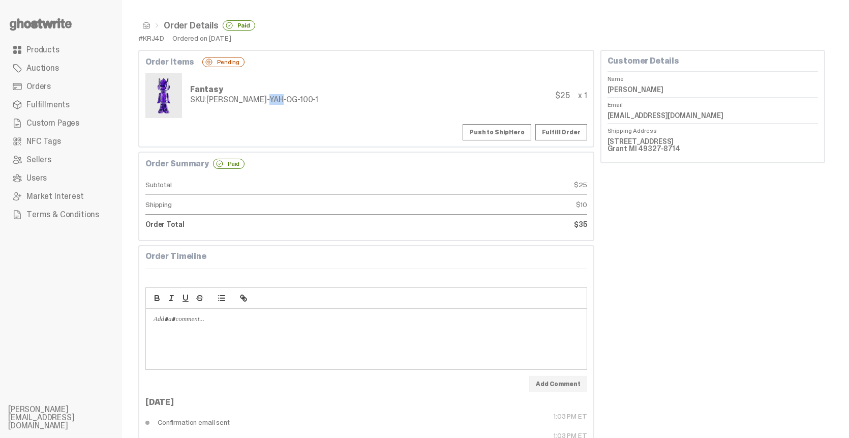
click at [266, 100] on div "SKU: [PERSON_NAME]-YAH-OG-100-1" at bounding box center [254, 100] width 128 height 8
click at [249, 100] on div "SKU: [PERSON_NAME]-YAH-OG-100-1" at bounding box center [254, 100] width 128 height 8
click at [234, 101] on div "SKU: [PERSON_NAME]-YAH-OG-100-1" at bounding box center [254, 100] width 128 height 8
drag, startPoint x: 233, startPoint y: 99, endPoint x: 288, endPoint y: 100, distance: 54.4
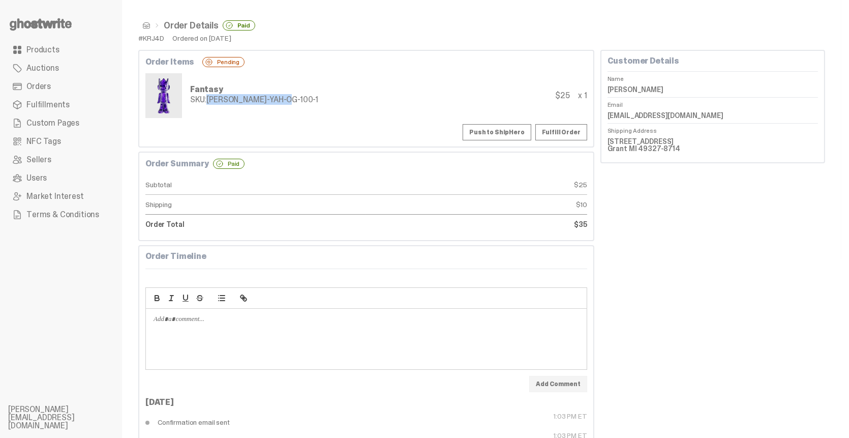
click at [288, 100] on div "Fantasy SKU: [PERSON_NAME]-YAH-OG-100-1 $25 x 1" at bounding box center [366, 95] width 442 height 45
click at [328, 101] on div "Fantasy SKU: [PERSON_NAME]-YAH-OG-100-1 $25 x 1" at bounding box center [366, 95] width 442 height 45
click at [41, 82] on span "Orders" at bounding box center [38, 86] width 24 height 8
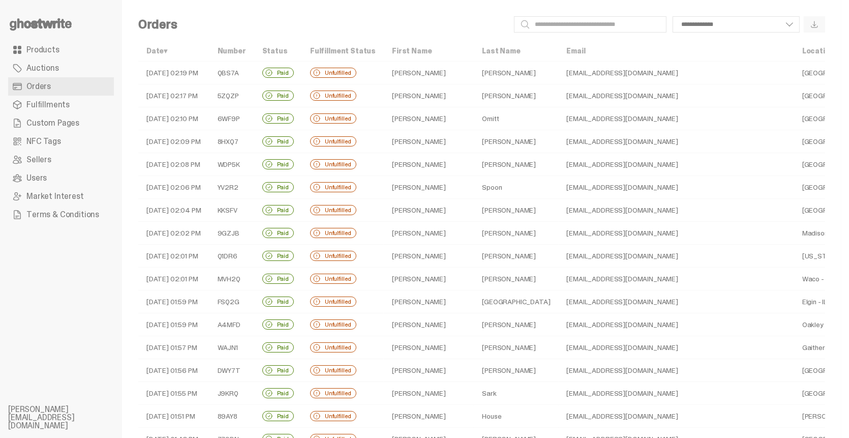
select select
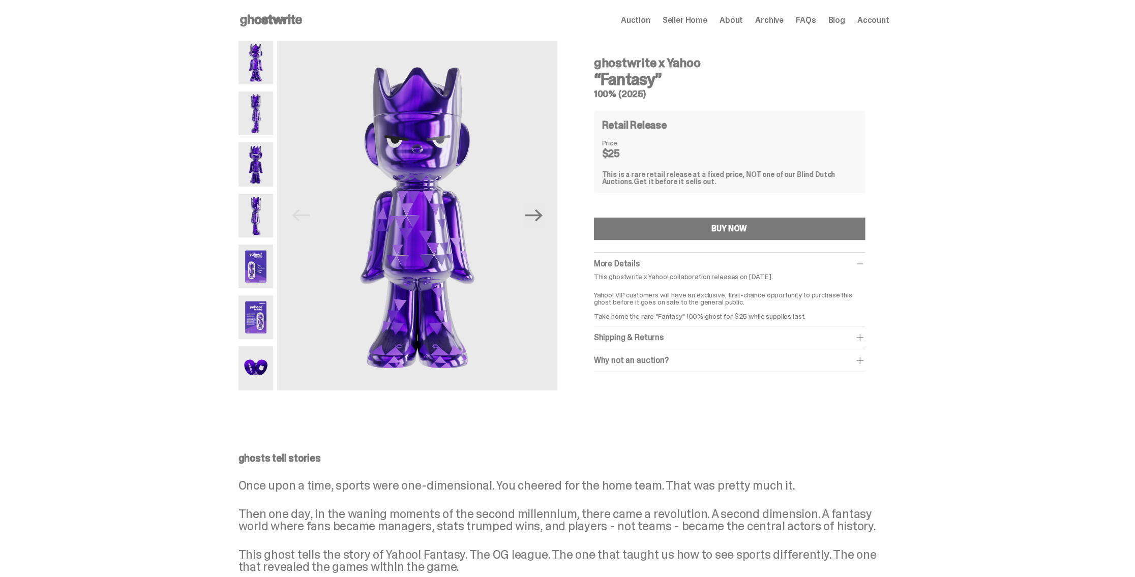
click at [686, 336] on div "Shipping & Returns" at bounding box center [729, 337] width 271 height 10
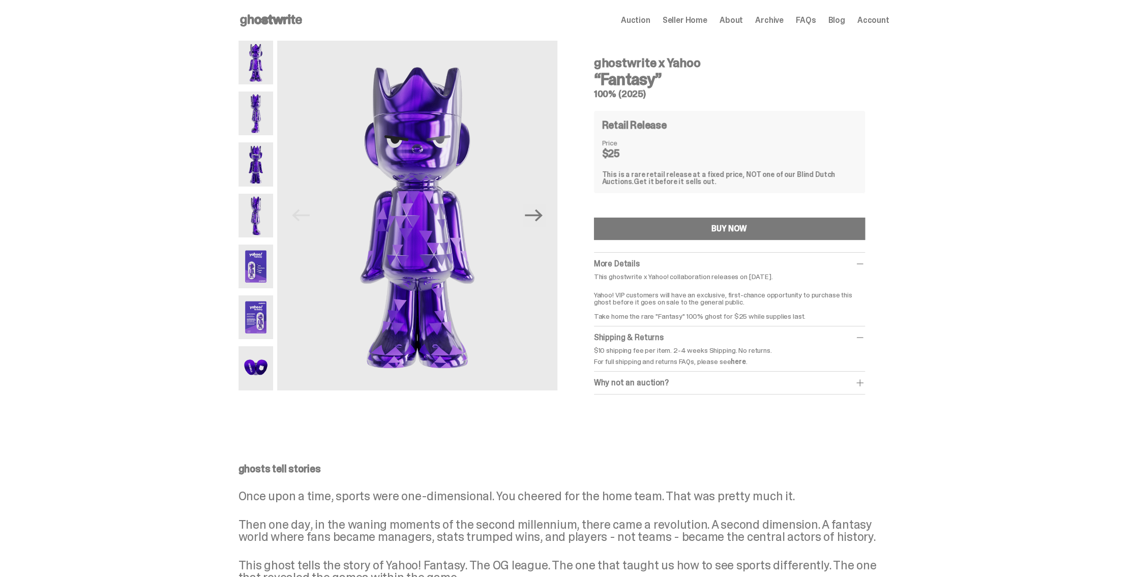
drag, startPoint x: 597, startPoint y: 348, endPoint x: 756, endPoint y: 348, distance: 158.6
click at [755, 348] on p "$10 shipping fee per item. 2-4 weeks Shipping. No returns." at bounding box center [729, 350] width 271 height 7
click at [756, 348] on p "$10 shipping fee per item. 2-4 weeks Shipping. No returns." at bounding box center [729, 350] width 271 height 7
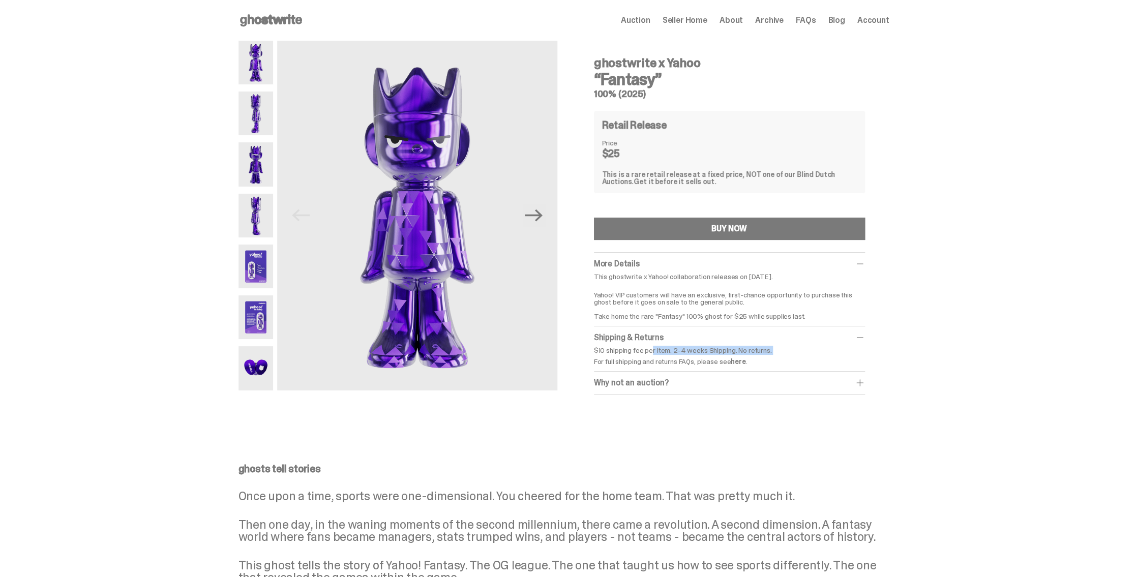
drag, startPoint x: 603, startPoint y: 359, endPoint x: 678, endPoint y: 360, distance: 74.7
click at [678, 360] on p "For full shipping and returns FAQs, please see here ." at bounding box center [729, 361] width 271 height 7
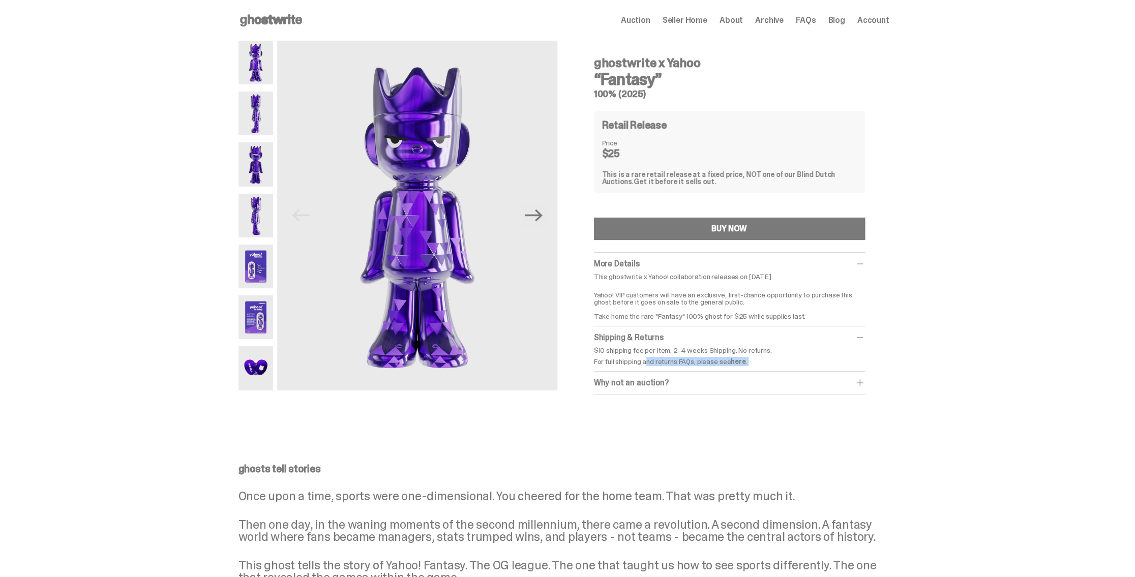
drag, startPoint x: 701, startPoint y: 359, endPoint x: 725, endPoint y: 362, distance: 24.6
click at [701, 359] on p "For full shipping and returns FAQs, please see here ." at bounding box center [729, 361] width 271 height 7
click at [745, 361] on link "here" at bounding box center [737, 361] width 15 height 9
click at [954, 226] on div "ghostwrite x Yahoo “Fantasy” 100% (2025) Previous Next ghostwrite x Yahoo “Fant…" at bounding box center [563, 228] width 1127 height 374
